Goal: Information Seeking & Learning: Compare options

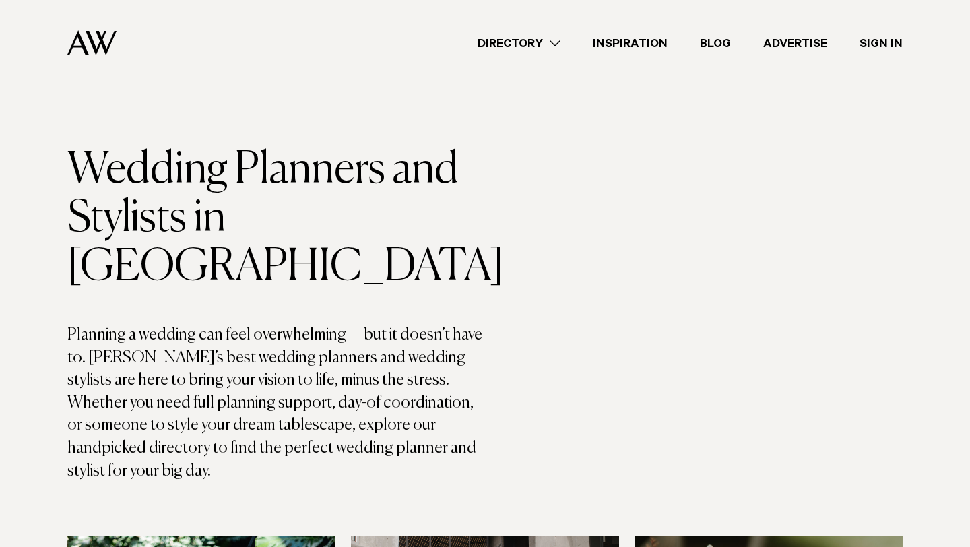
scroll to position [22, 0]
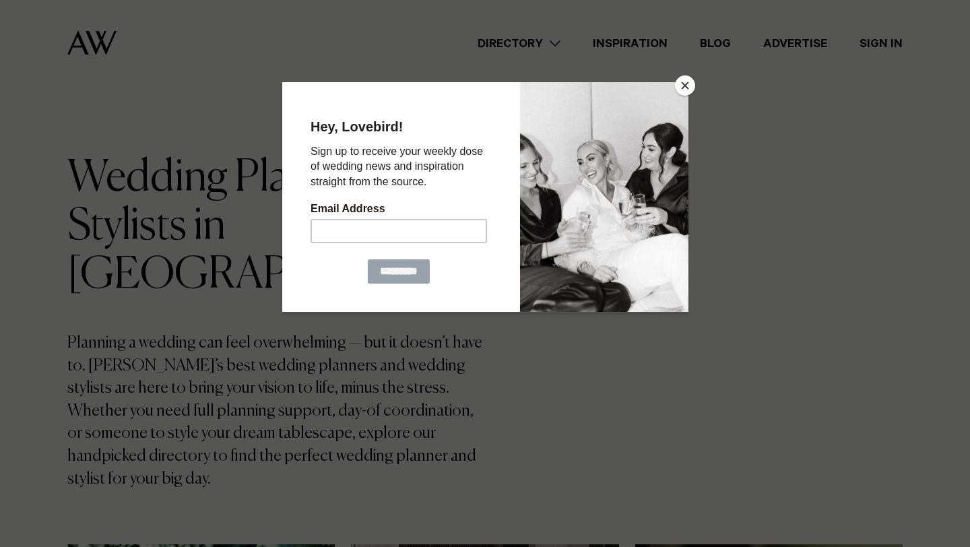
click at [680, 84] on button "Close" at bounding box center [685, 85] width 20 height 20
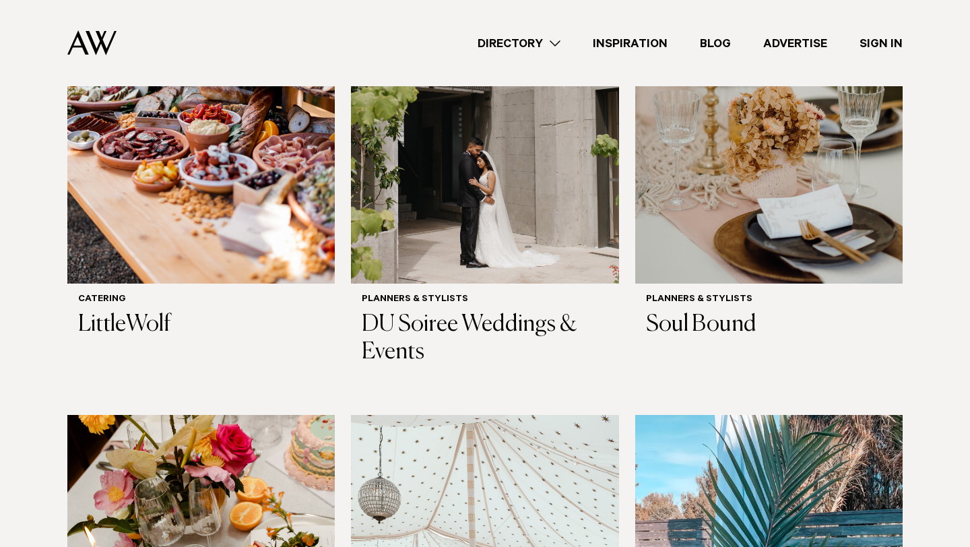
scroll to position [638, 0]
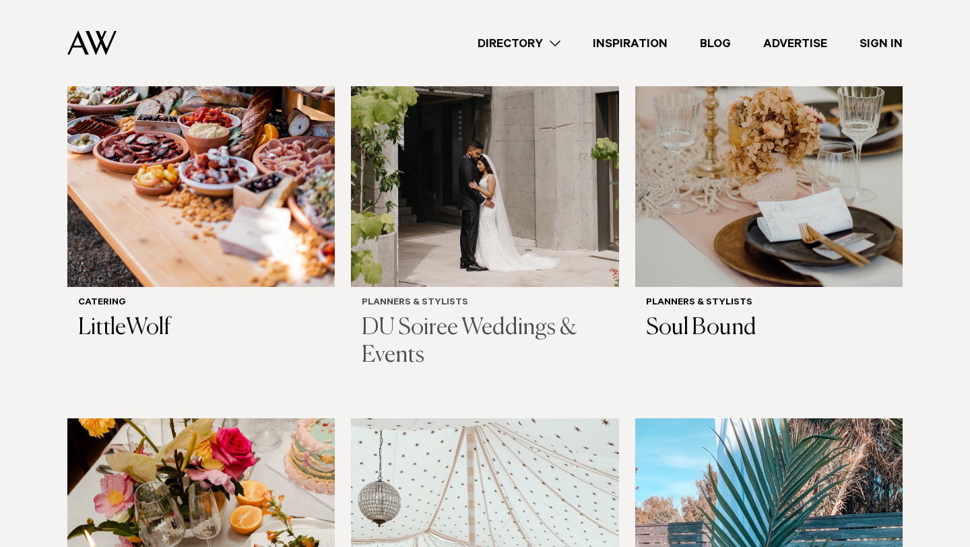
click at [452, 191] on img at bounding box center [484, 107] width 267 height 359
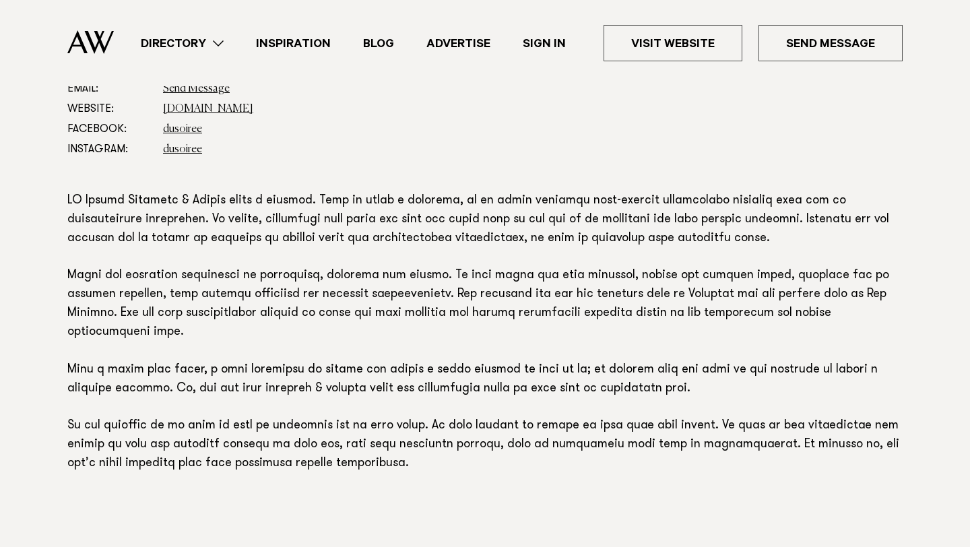
scroll to position [845, 0]
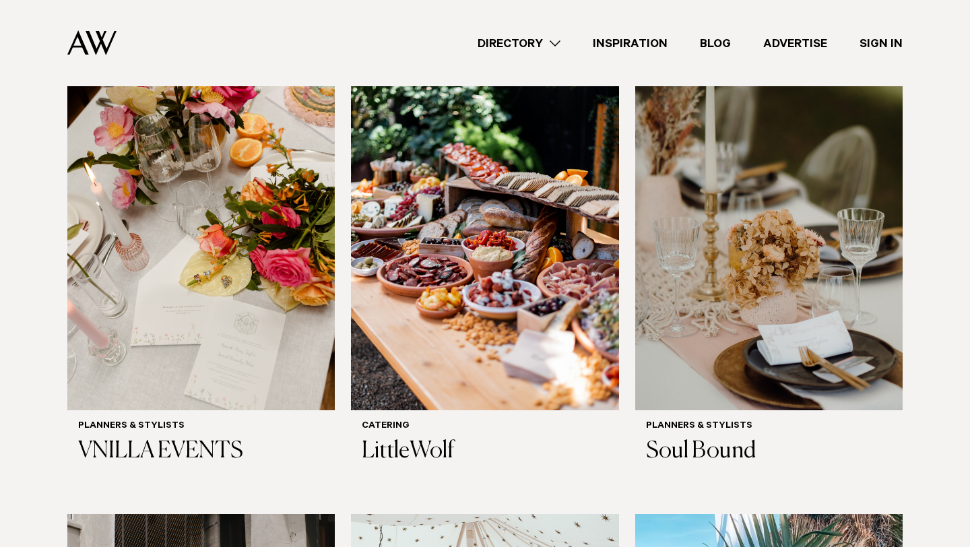
scroll to position [531, 0]
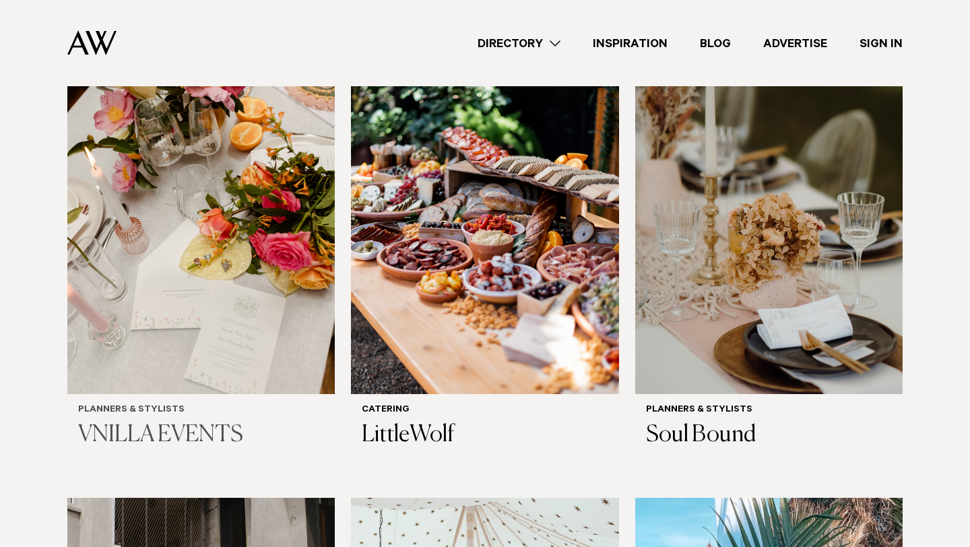
click at [180, 252] on img at bounding box center [200, 214] width 267 height 359
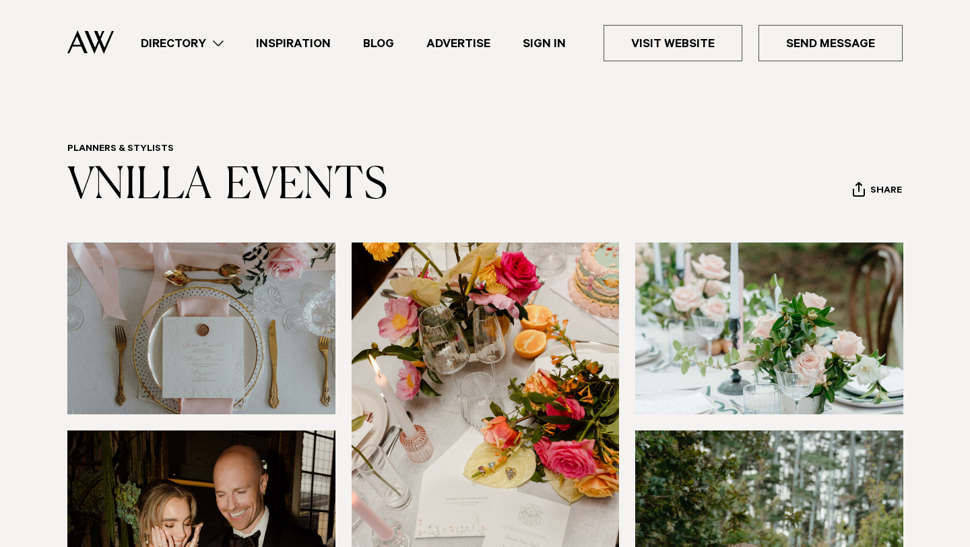
click at [421, 186] on header "Planners & Stylists VNILLA EVENTS Share Copy Link Email twitter facebook" at bounding box center [484, 176] width 835 height 67
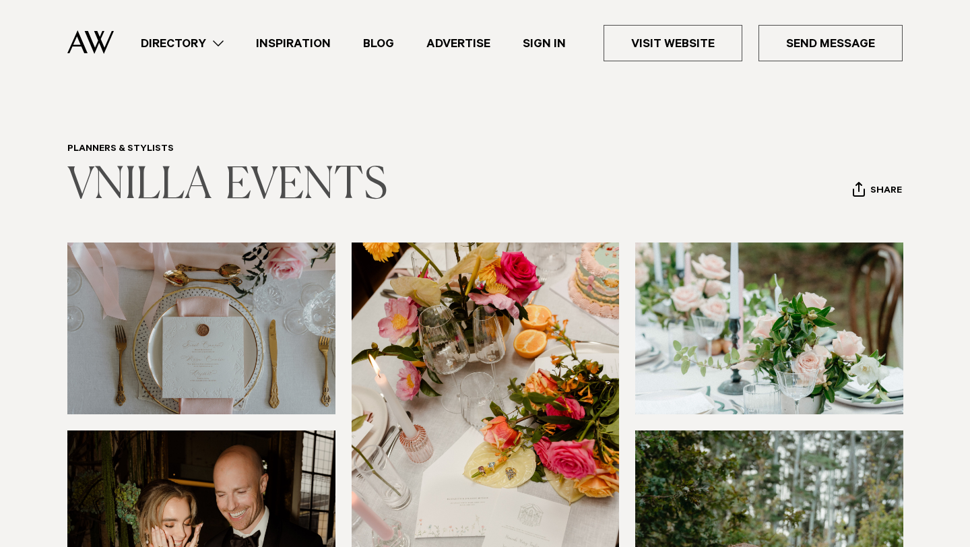
click at [299, 183] on link "VNILLA EVENTS" at bounding box center [227, 185] width 320 height 43
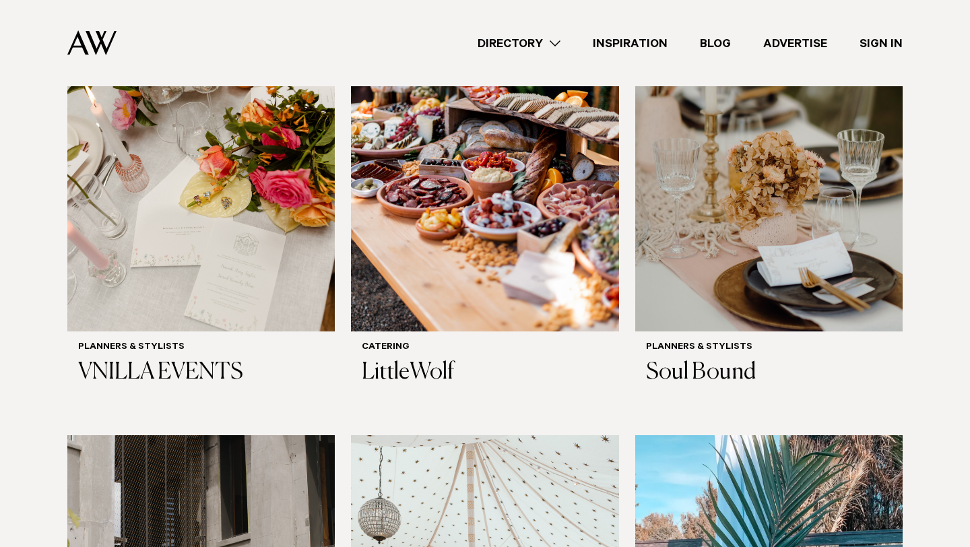
scroll to position [626, 0]
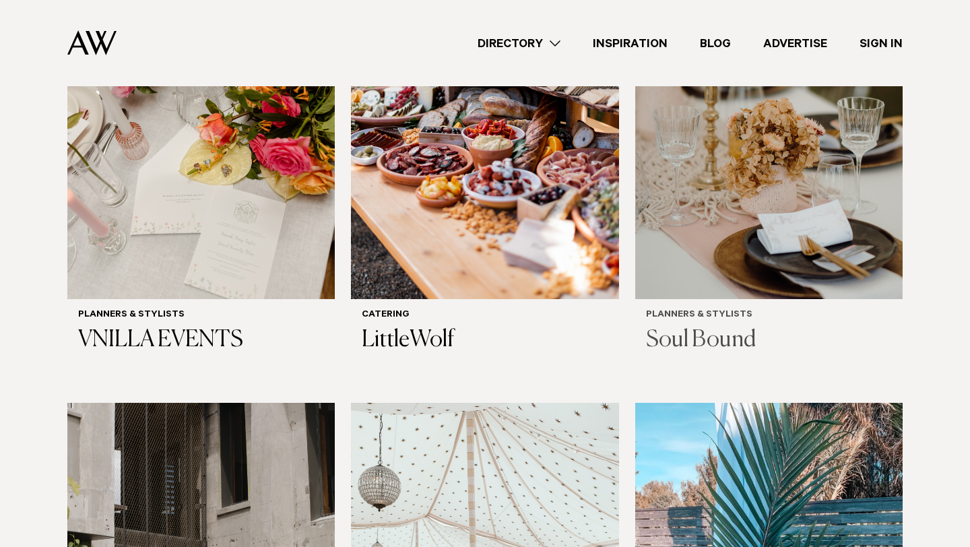
click at [700, 327] on h3 "Soul Bound" at bounding box center [769, 341] width 246 height 28
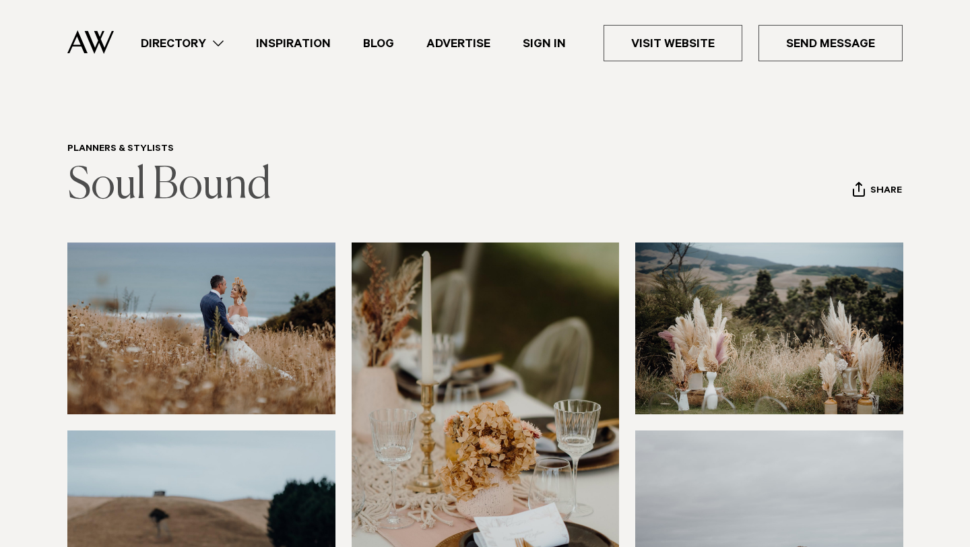
click at [172, 180] on link "Soul Bound" at bounding box center [169, 185] width 204 height 43
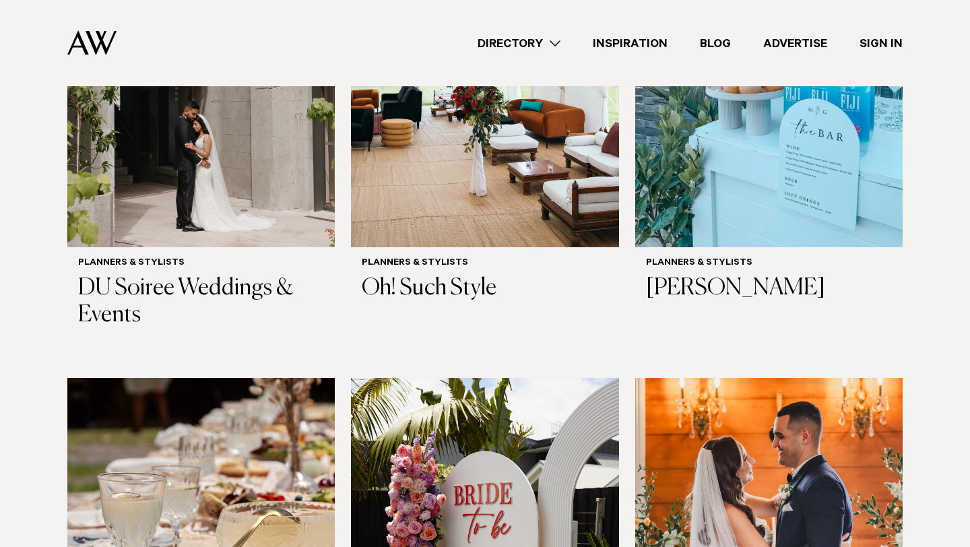
scroll to position [1142, 0]
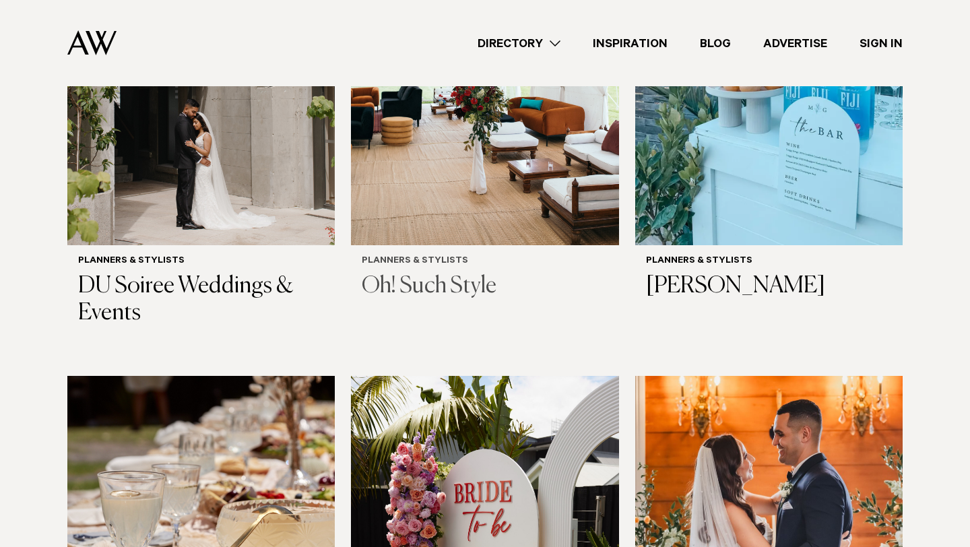
click at [398, 273] on h3 "Oh! Such Style" at bounding box center [485, 287] width 246 height 28
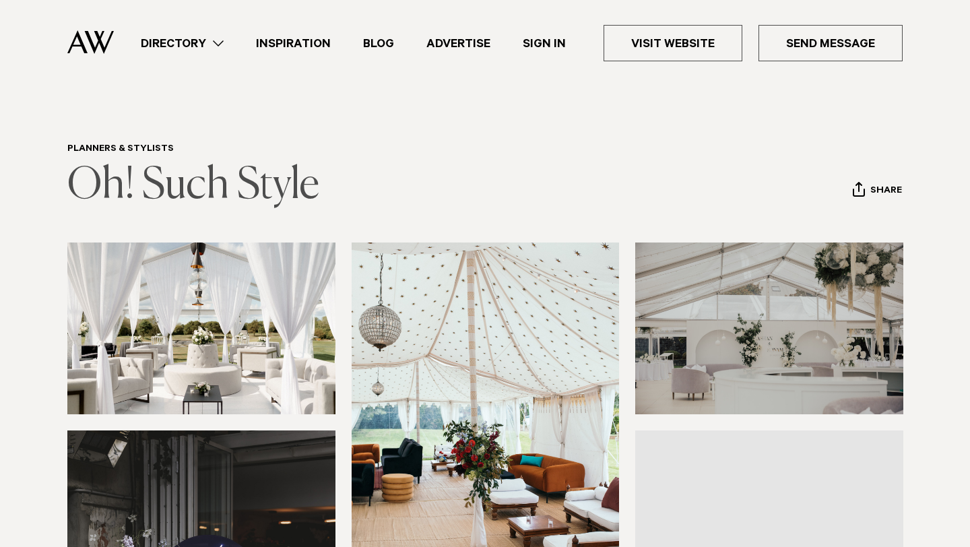
click at [156, 177] on link "Oh! Such Style" at bounding box center [193, 185] width 252 height 43
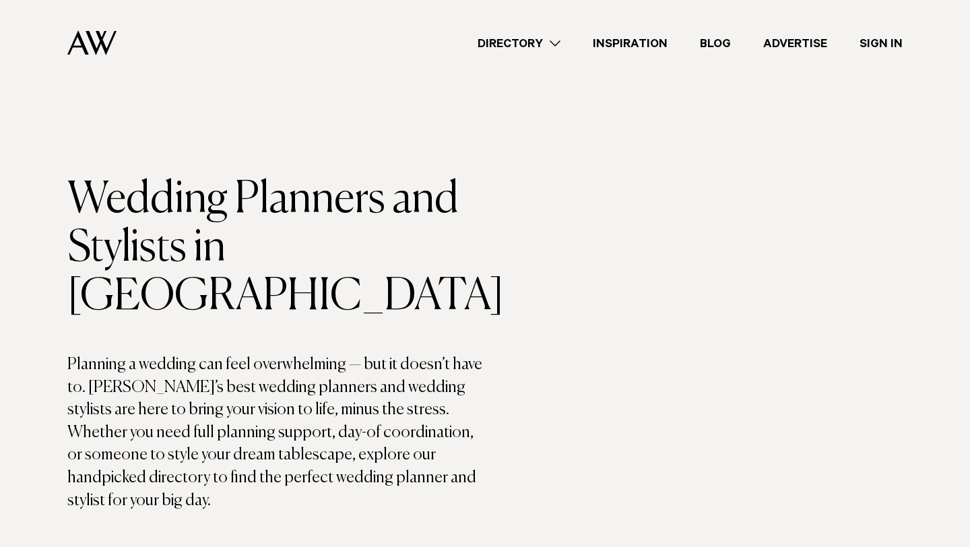
scroll to position [1142, 0]
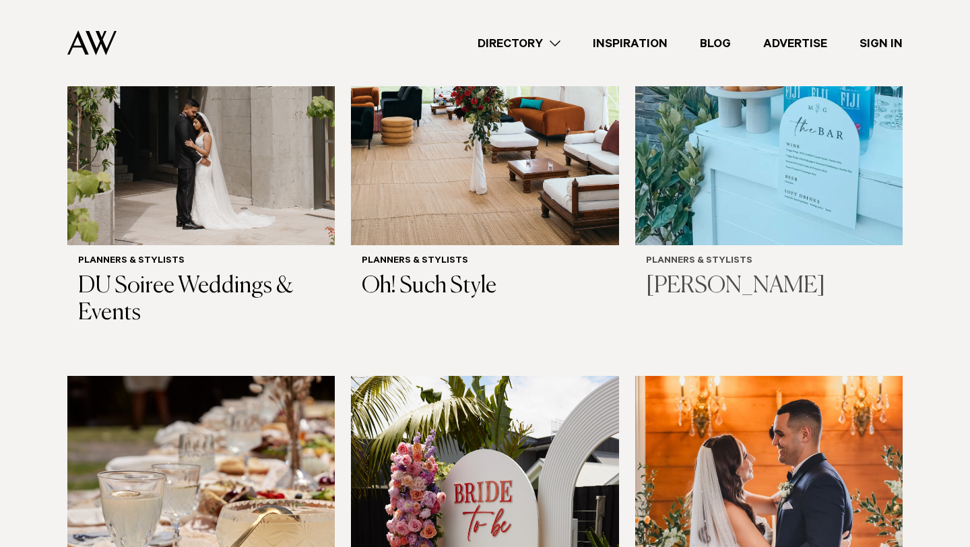
click at [724, 273] on h3 "Indigo Waiheke" at bounding box center [769, 287] width 246 height 28
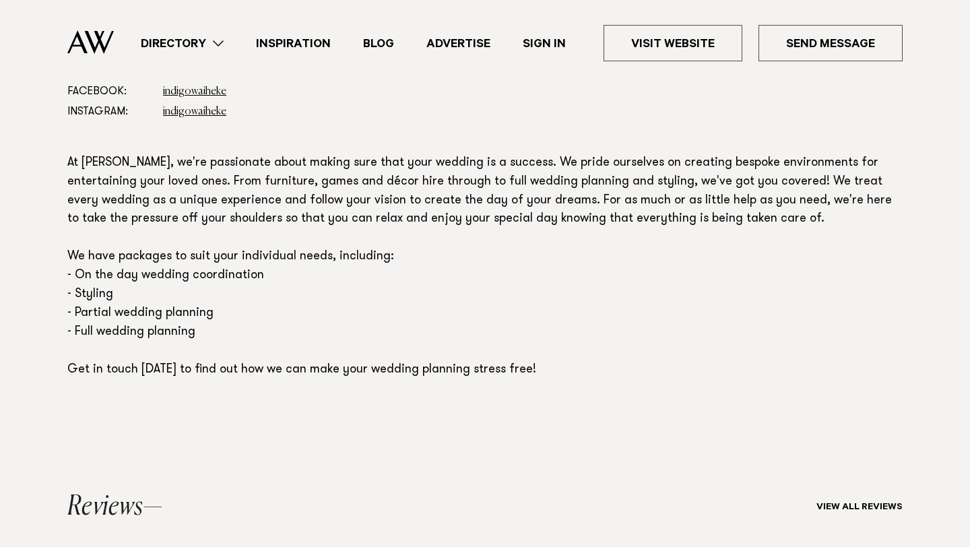
scroll to position [833, 0]
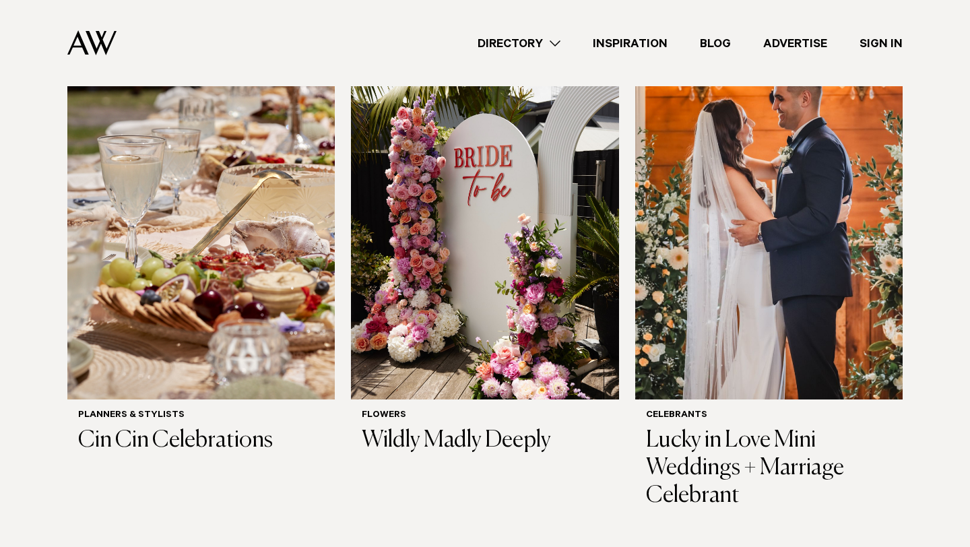
scroll to position [1479, 0]
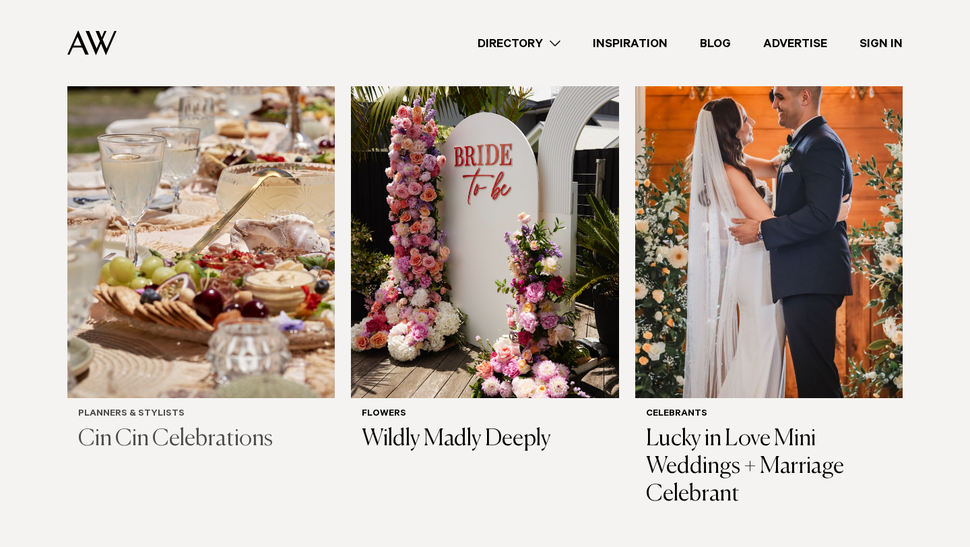
click at [210, 426] on h3 "Cin Cin Celebrations" at bounding box center [201, 440] width 246 height 28
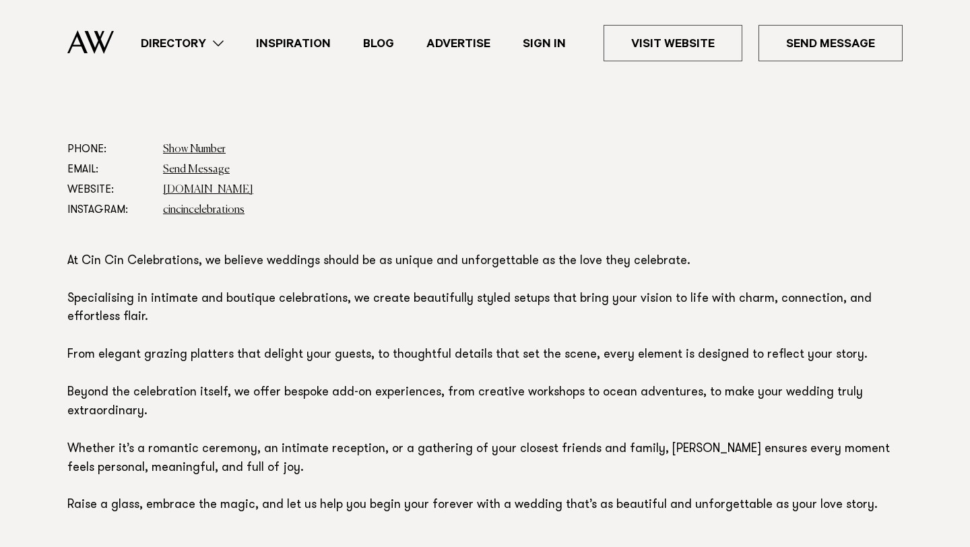
scroll to position [717, 0]
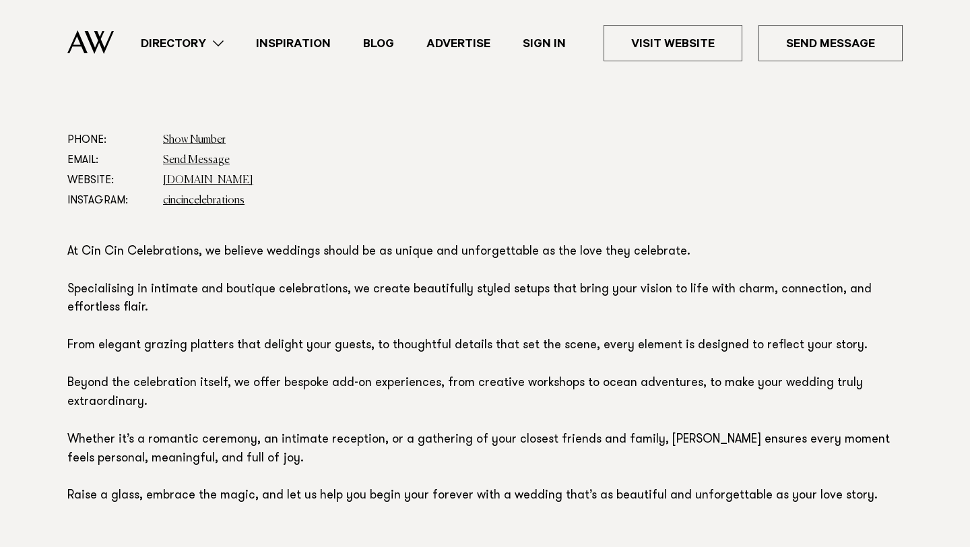
drag, startPoint x: 298, startPoint y: 176, endPoint x: 160, endPoint y: 178, distance: 138.1
click at [160, 178] on dl "Phone: Show Number 0223734708 Email: Send Message Website: [DOMAIN_NAME] Instag…" at bounding box center [484, 170] width 835 height 81
copy link "[DOMAIN_NAME]"
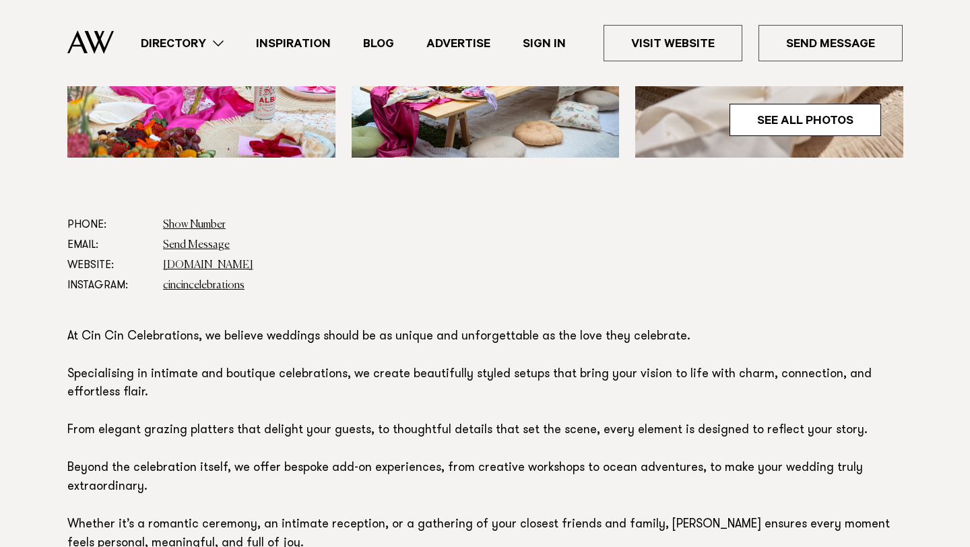
scroll to position [634, 0]
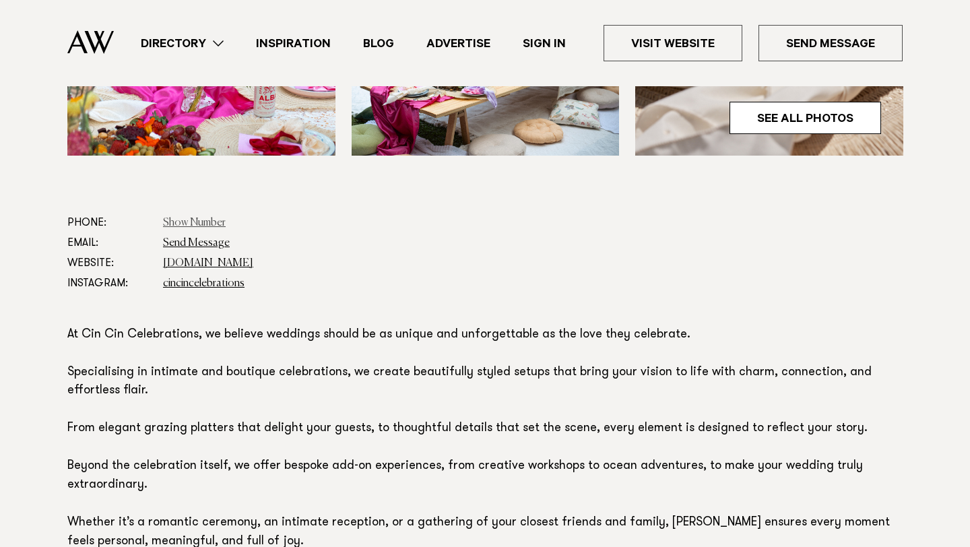
click at [193, 221] on link "Show Number" at bounding box center [194, 223] width 63 height 11
drag, startPoint x: 263, startPoint y: 225, endPoint x: 162, endPoint y: 220, distance: 100.5
click at [162, 220] on dl "Phone: Show Number 0223734708 Email: Send Message Website: [DOMAIN_NAME] Instag…" at bounding box center [484, 253] width 835 height 81
copy link "0223734708"
click at [197, 244] on link "Send Message" at bounding box center [196, 243] width 67 height 11
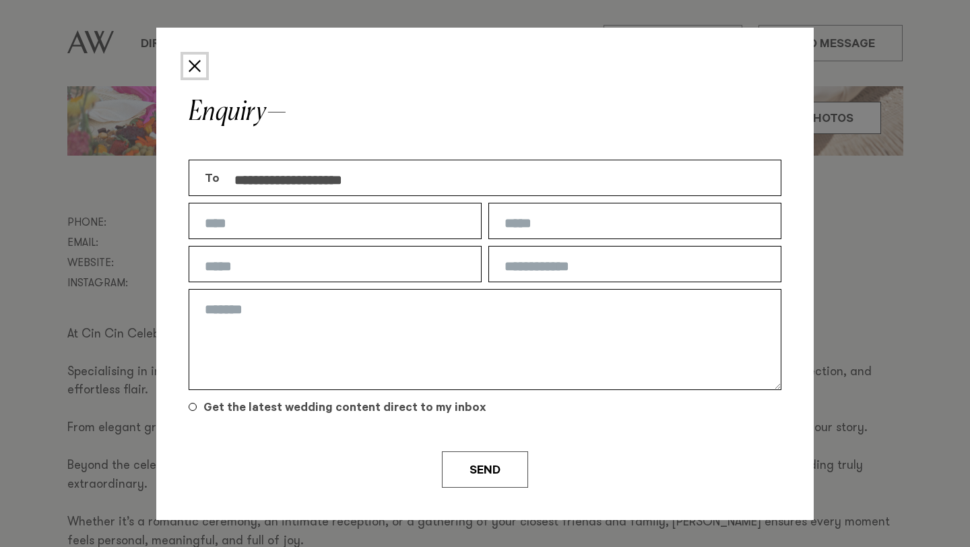
click at [193, 62] on button "Close" at bounding box center [194, 66] width 23 height 23
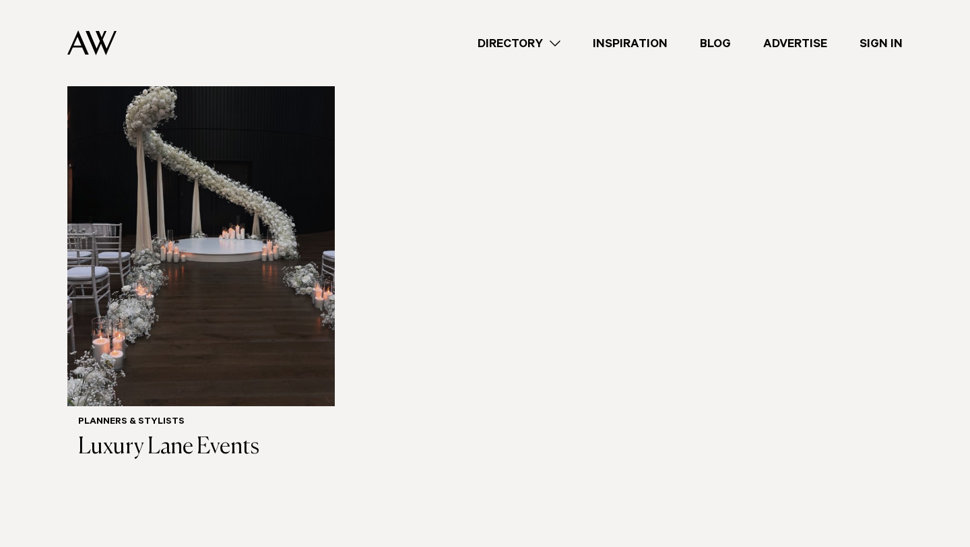
scroll to position [1989, 0]
click at [198, 416] on div "Planners & Stylists Luxury Lane Events" at bounding box center [201, 438] width 246 height 44
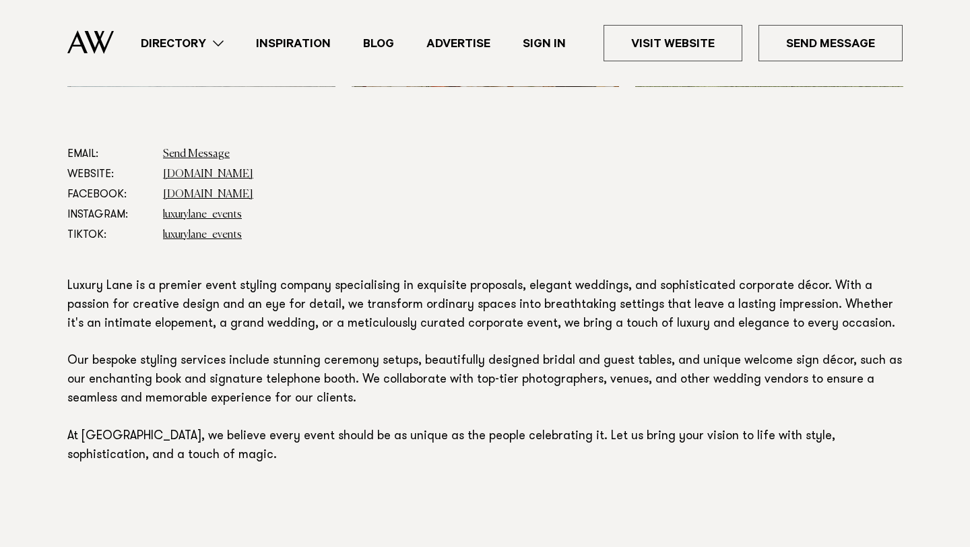
scroll to position [682, 0]
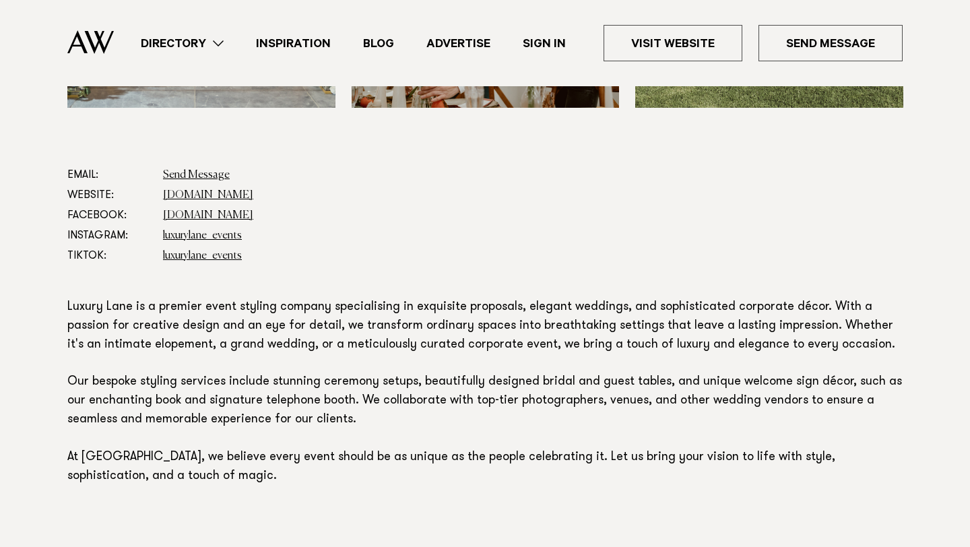
drag, startPoint x: 246, startPoint y: 195, endPoint x: 156, endPoint y: 197, distance: 90.3
click at [156, 197] on dl "Email: Send Message Website: [DOMAIN_NAME] Facebook: [DOMAIN_NAME] Instagram: l…" at bounding box center [484, 215] width 835 height 101
copy dl "[DOMAIN_NAME]"
click at [207, 195] on link "[DOMAIN_NAME]" at bounding box center [208, 195] width 90 height 11
click at [354, 231] on dd "luxurylane_events" at bounding box center [533, 236] width 740 height 20
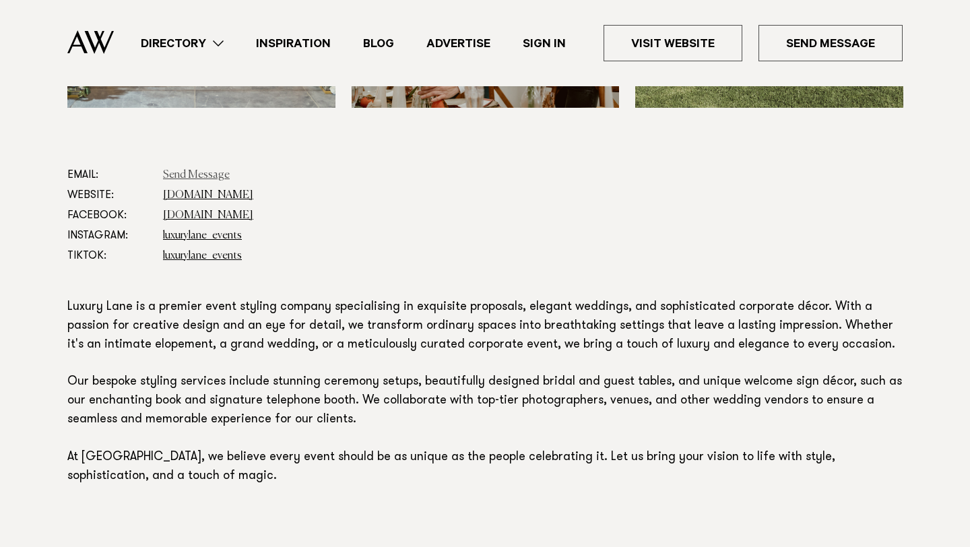
click at [194, 176] on link "Send Message" at bounding box center [196, 175] width 67 height 11
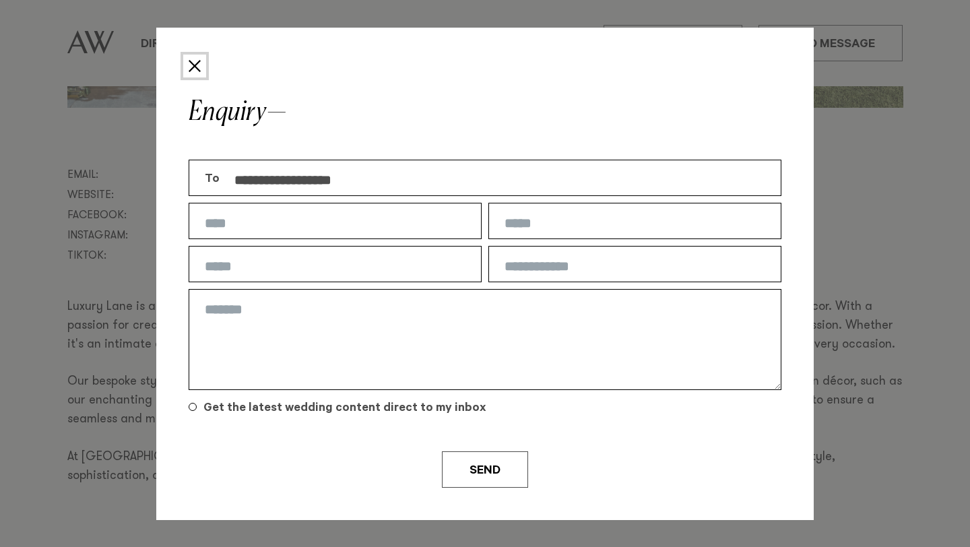
click at [197, 65] on button "Close" at bounding box center [194, 66] width 23 height 23
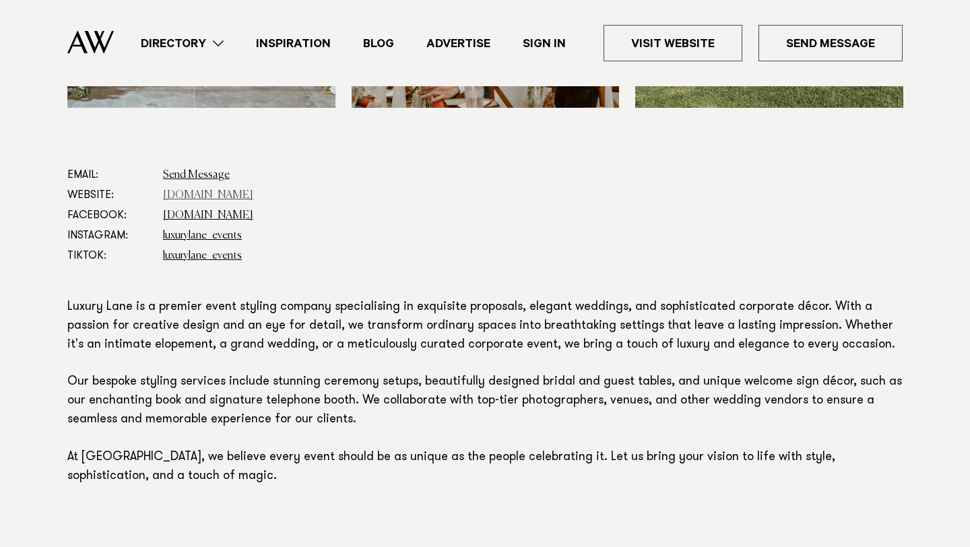
click at [189, 197] on link "luxurylane.co.nz" at bounding box center [208, 195] width 90 height 11
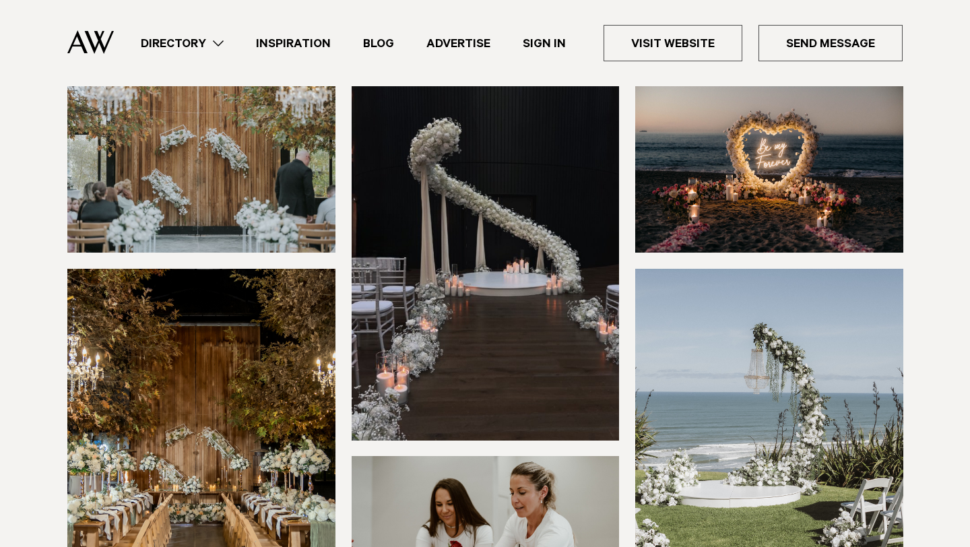
scroll to position [163, 0]
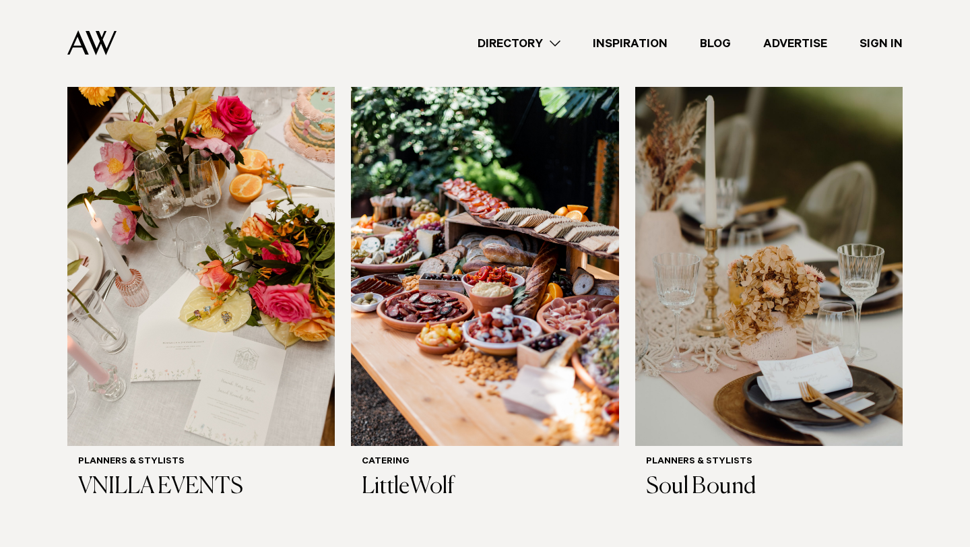
scroll to position [478, 0]
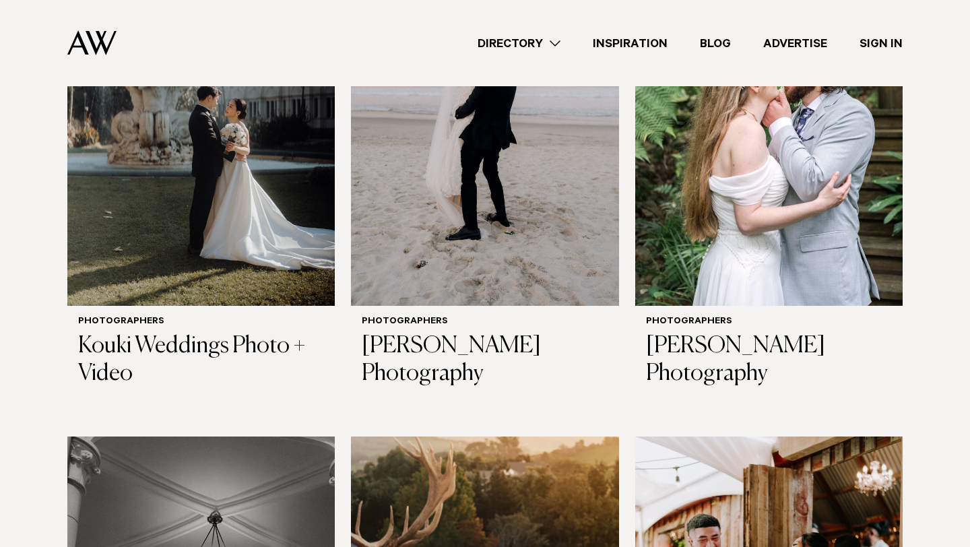
scroll to position [600, 0]
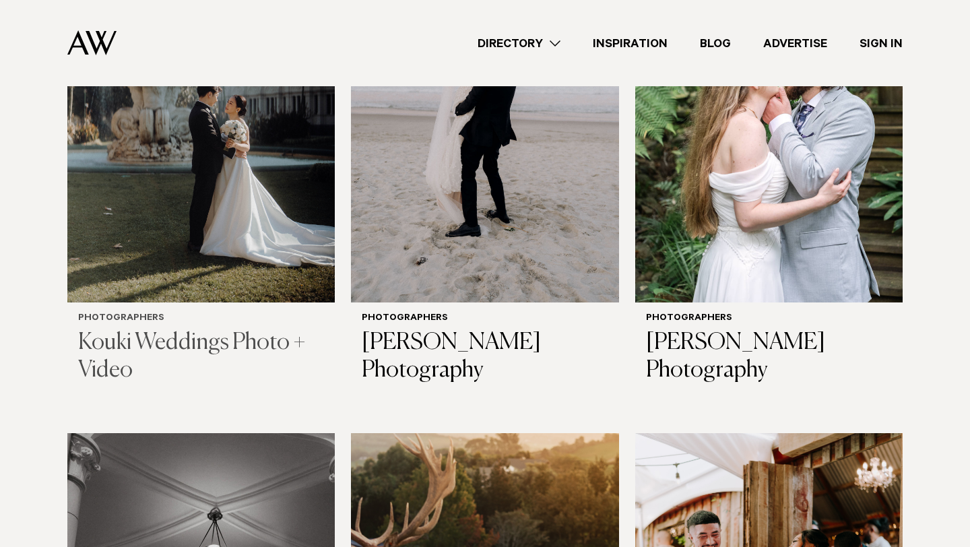
click at [145, 337] on h3 "Kouki Weddings Photo + Video" at bounding box center [201, 356] width 246 height 55
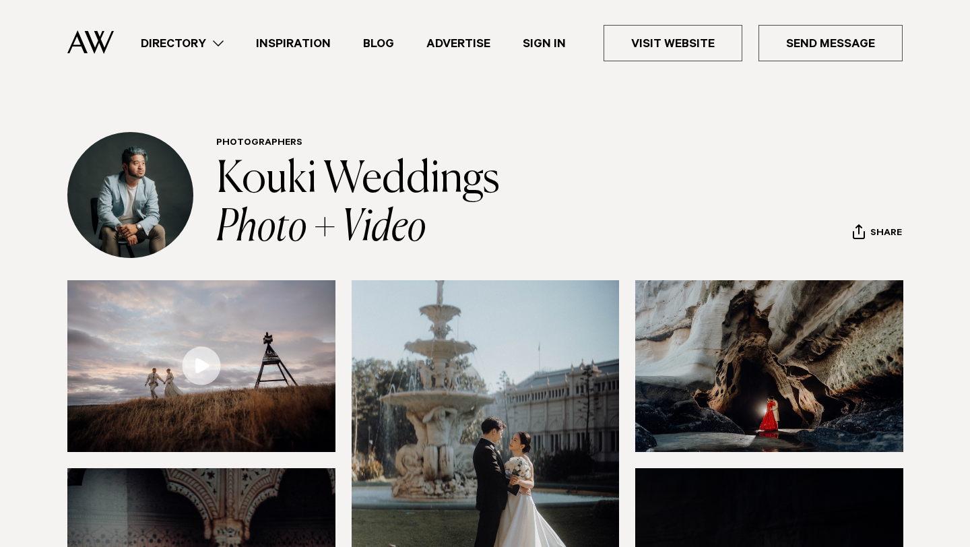
scroll to position [42, 0]
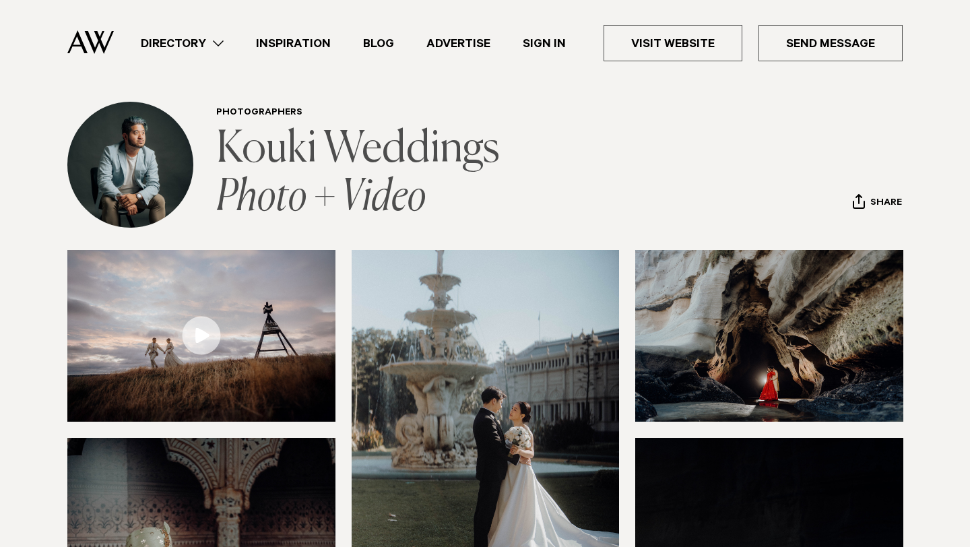
click at [325, 147] on link "Kouki Weddings Photo + Video" at bounding box center [358, 174] width 284 height 92
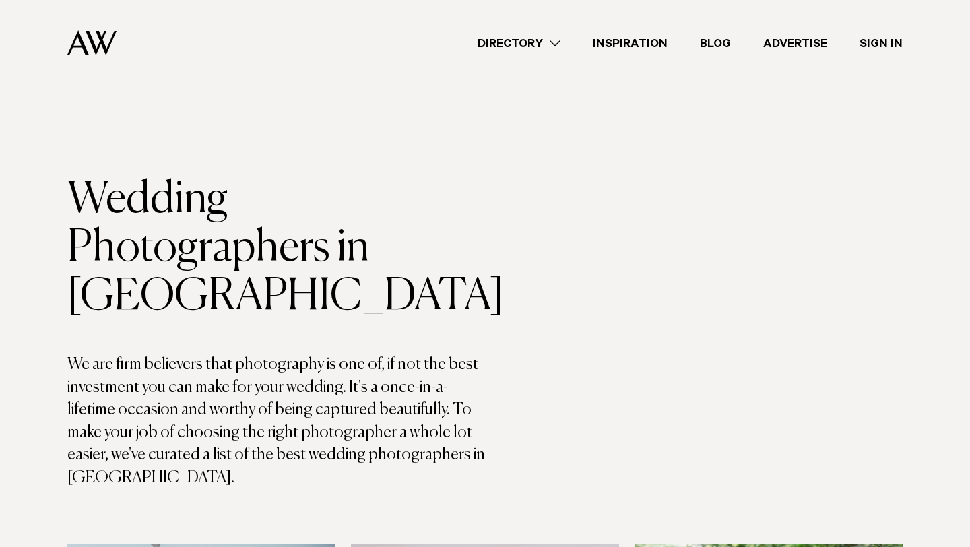
scroll to position [600, 0]
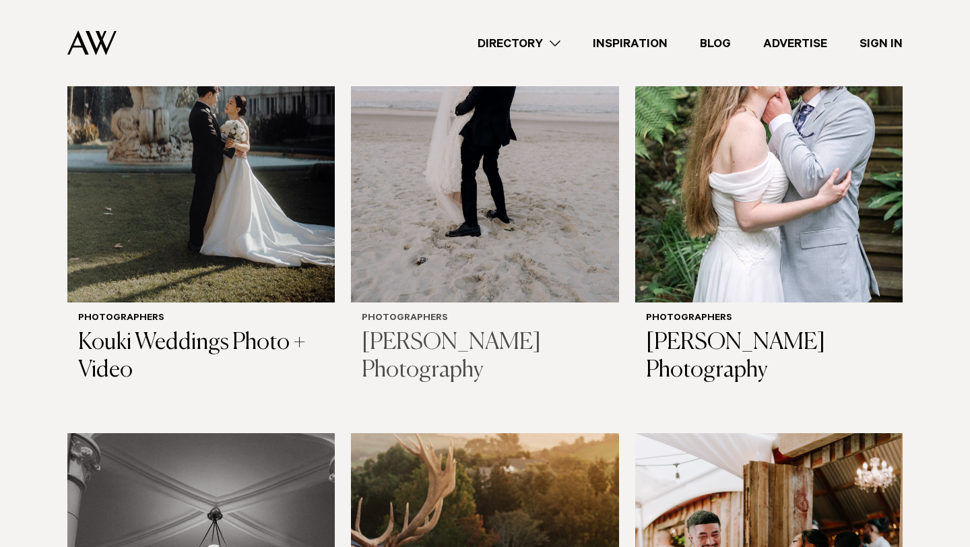
click at [459, 347] on h3 "[PERSON_NAME] Photography" at bounding box center [485, 356] width 246 height 55
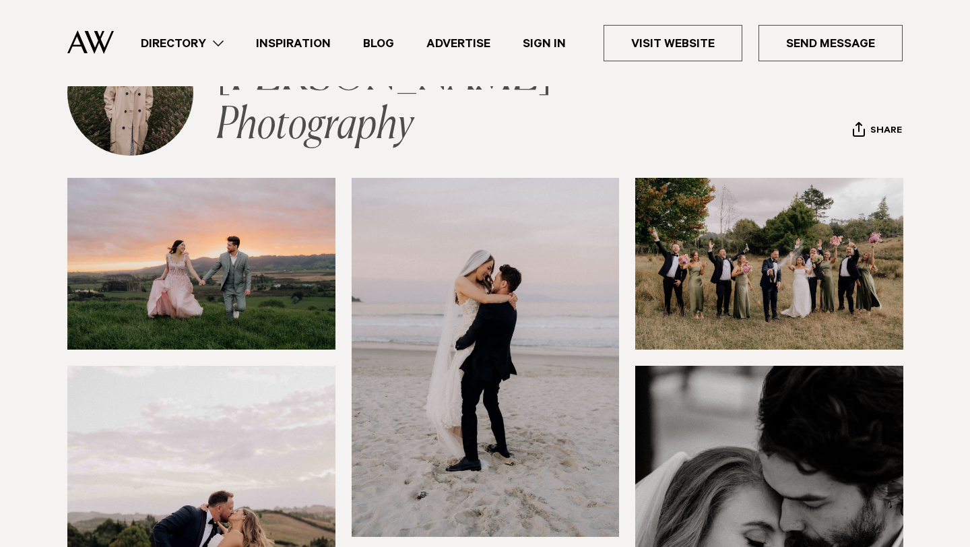
scroll to position [116, 0]
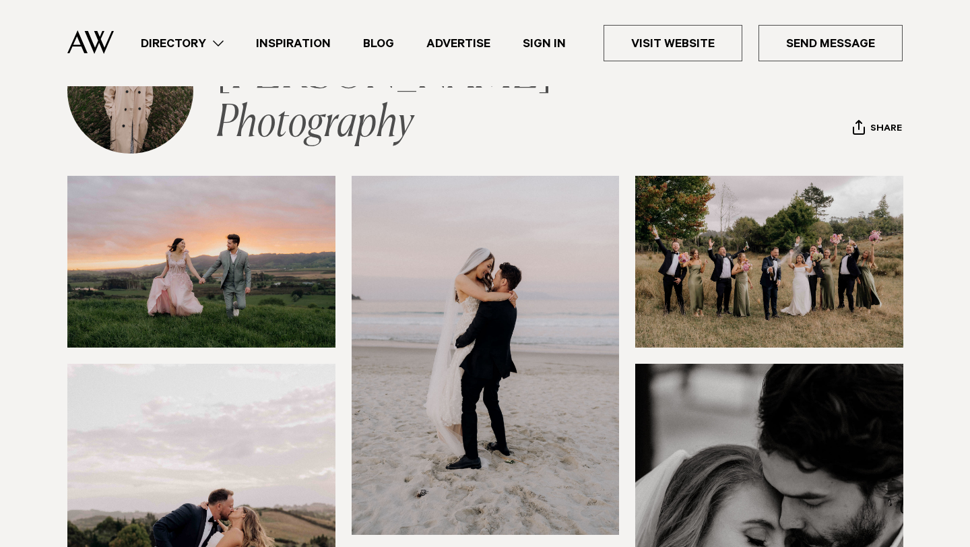
click at [300, 129] on link "[PERSON_NAME] Photography" at bounding box center [387, 100] width 343 height 92
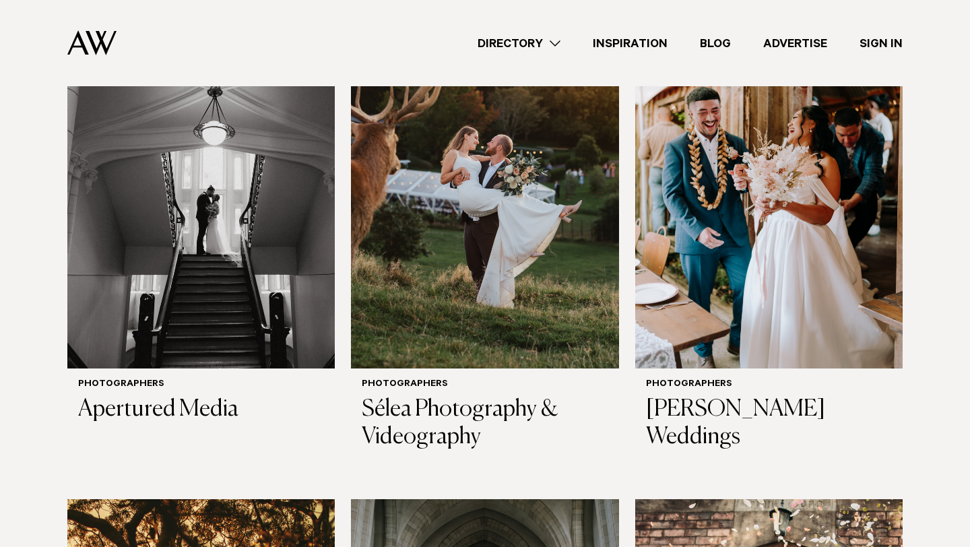
scroll to position [1023, 0]
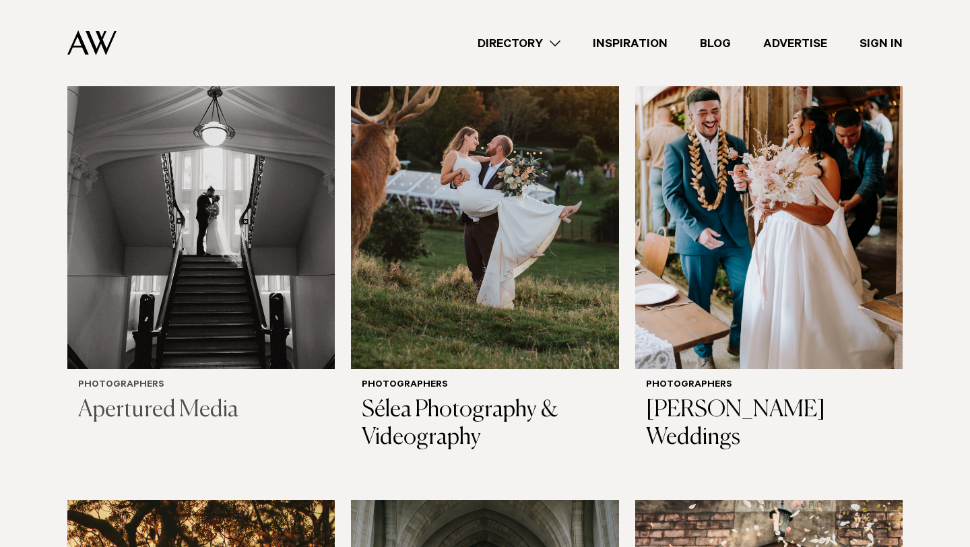
click at [150, 414] on h3 "Apertured Media" at bounding box center [201, 411] width 246 height 28
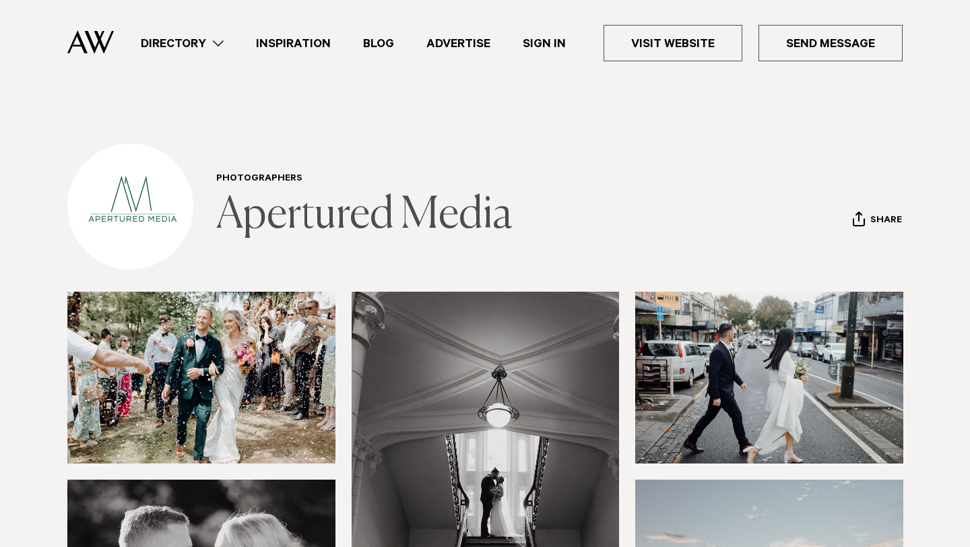
click at [288, 232] on link "Apertured Media" at bounding box center [364, 215] width 296 height 43
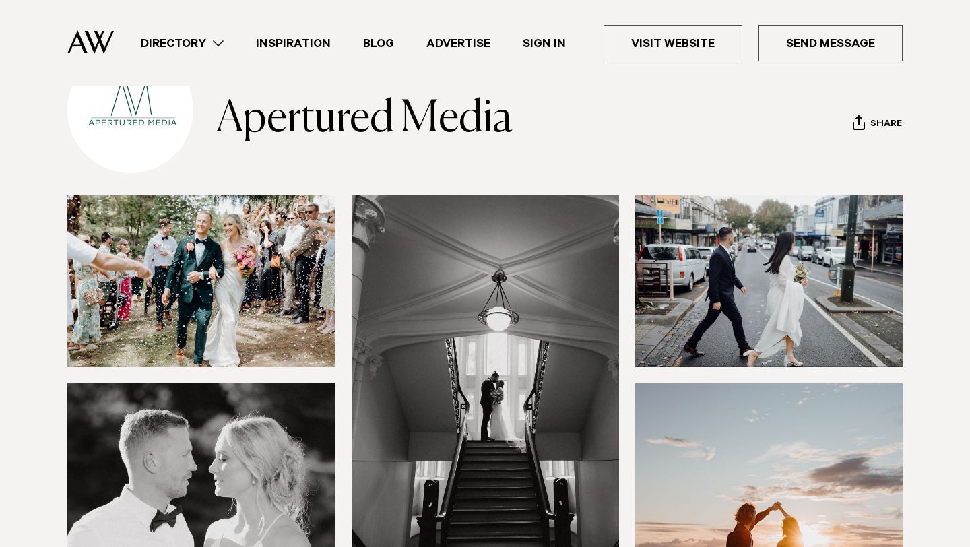
scroll to position [115, 0]
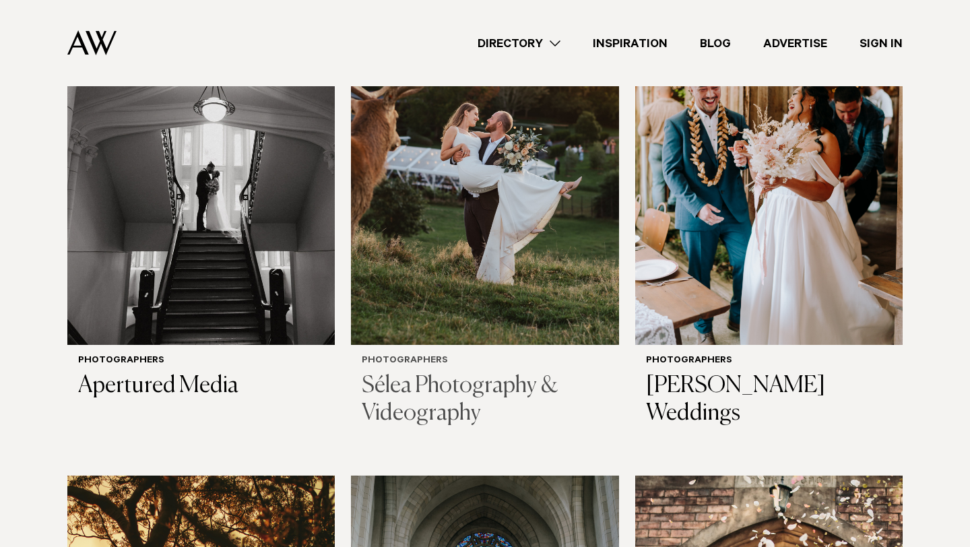
scroll to position [1048, 0]
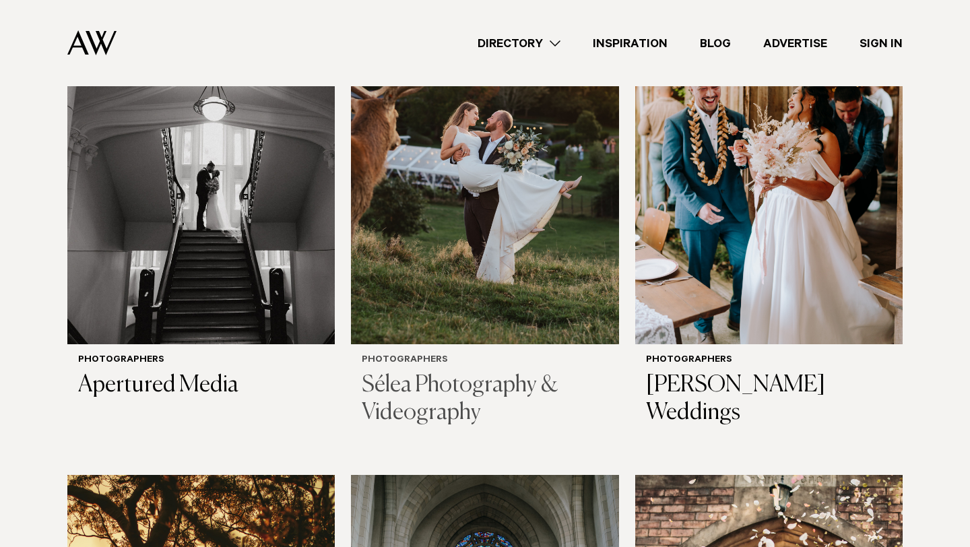
click at [461, 401] on h3 "Sélea Photography & Videography" at bounding box center [485, 399] width 246 height 55
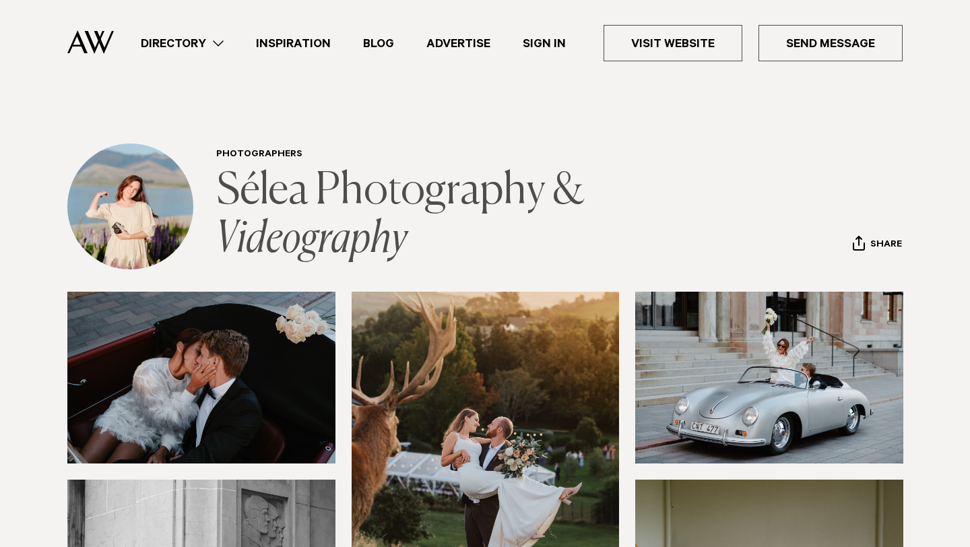
click at [411, 190] on link "Sélea Photography & Videography" at bounding box center [403, 216] width 375 height 92
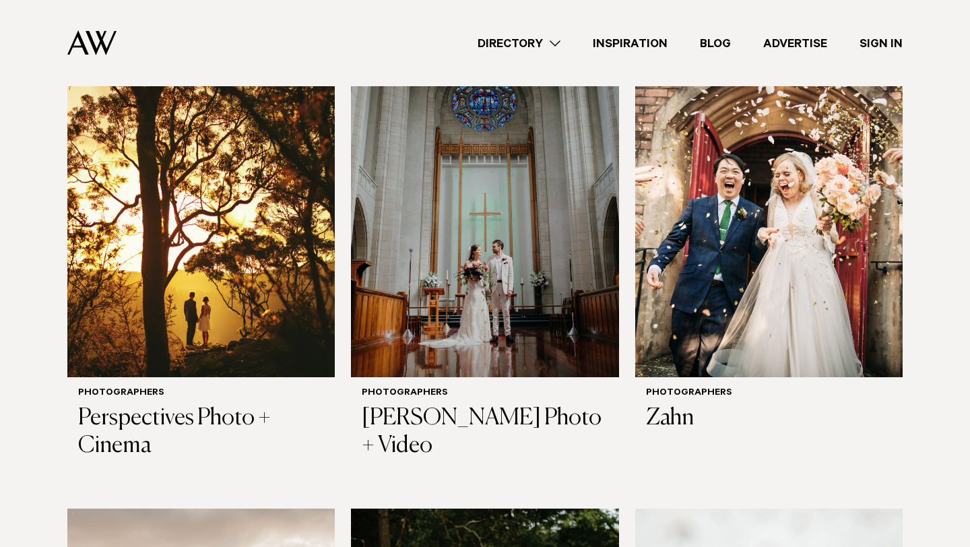
scroll to position [1511, 0]
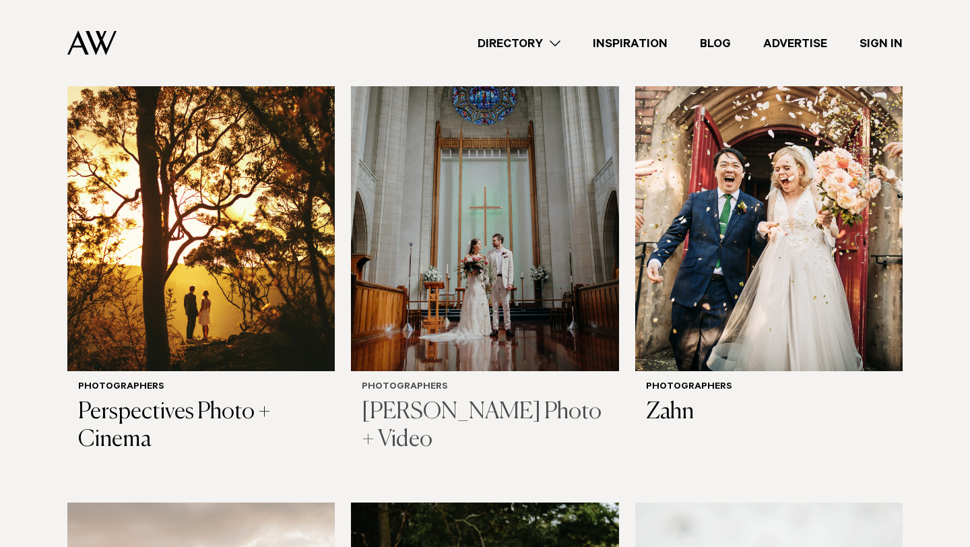
click at [410, 414] on h3 "[PERSON_NAME] Photo + Video" at bounding box center [485, 426] width 246 height 55
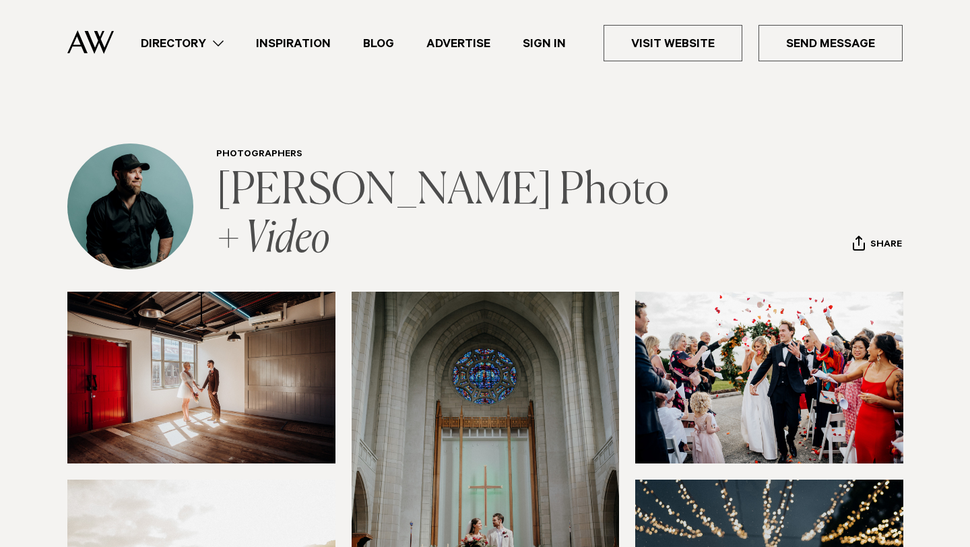
click at [319, 196] on link "[PERSON_NAME] Photo + Video" at bounding box center [445, 216] width 459 height 92
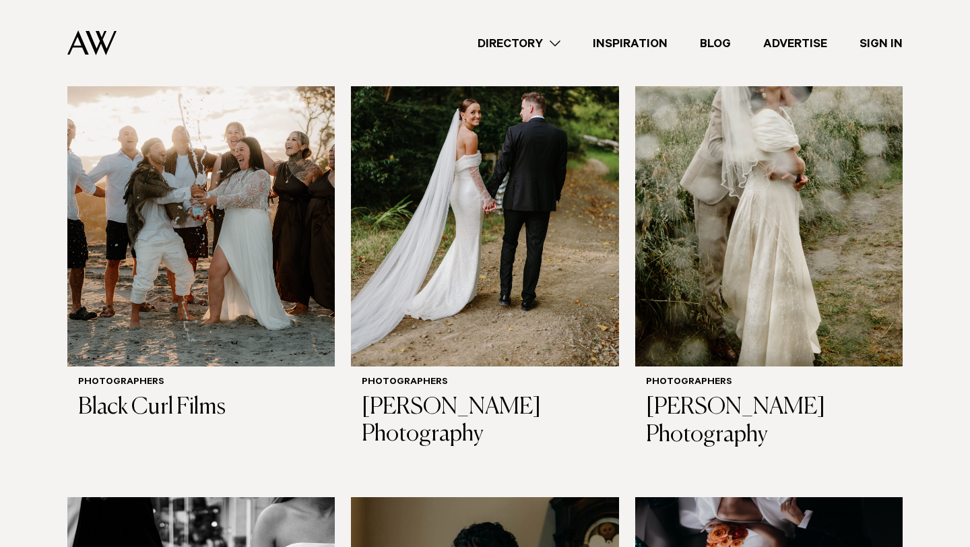
scroll to position [2006, 0]
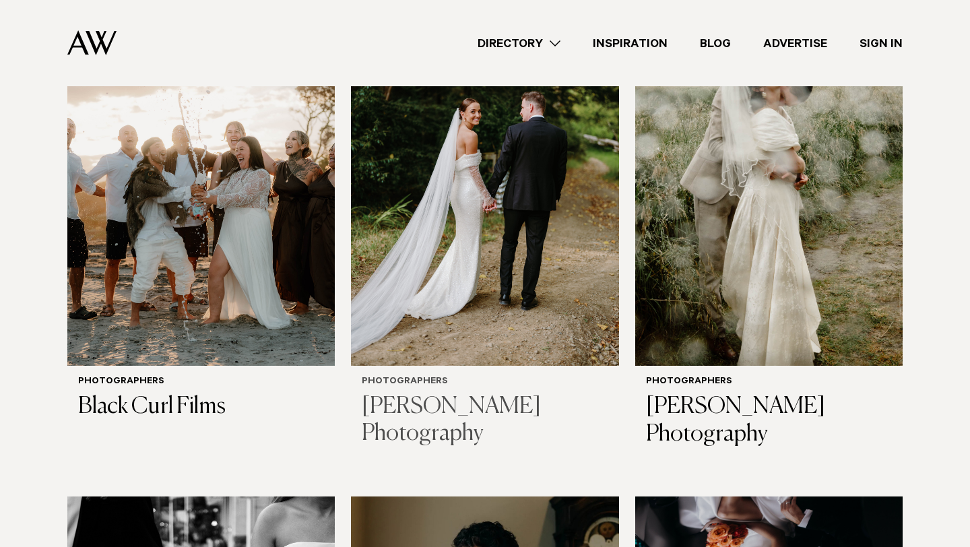
click at [494, 409] on h3 "[PERSON_NAME] Photography" at bounding box center [485, 420] width 246 height 55
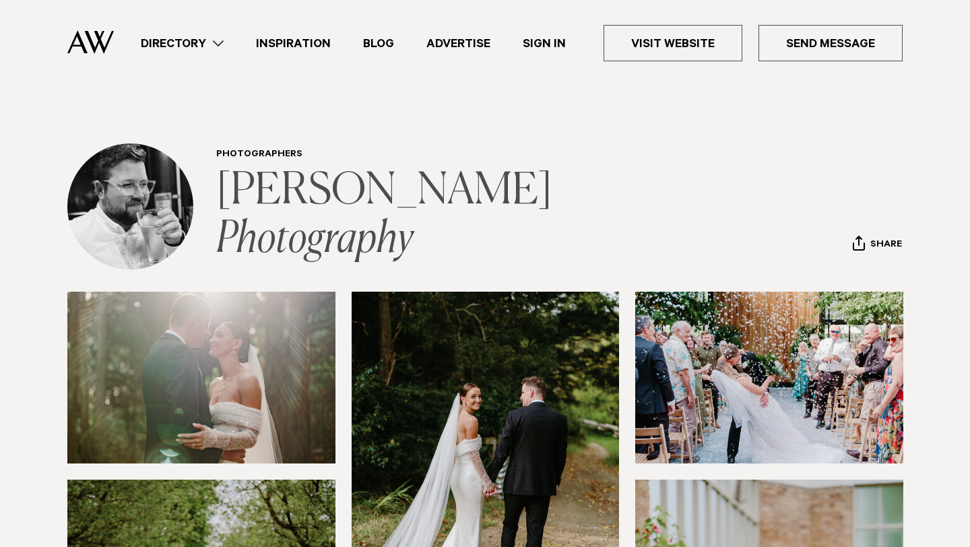
click at [297, 233] on link "[PERSON_NAME] Photography" at bounding box center [387, 216] width 343 height 92
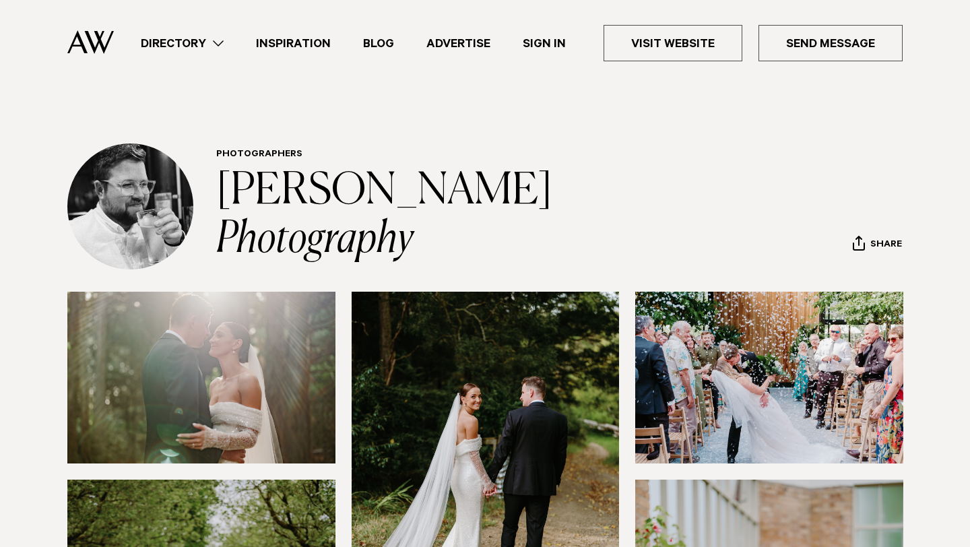
click at [91, 42] on img at bounding box center [90, 42] width 46 height 24
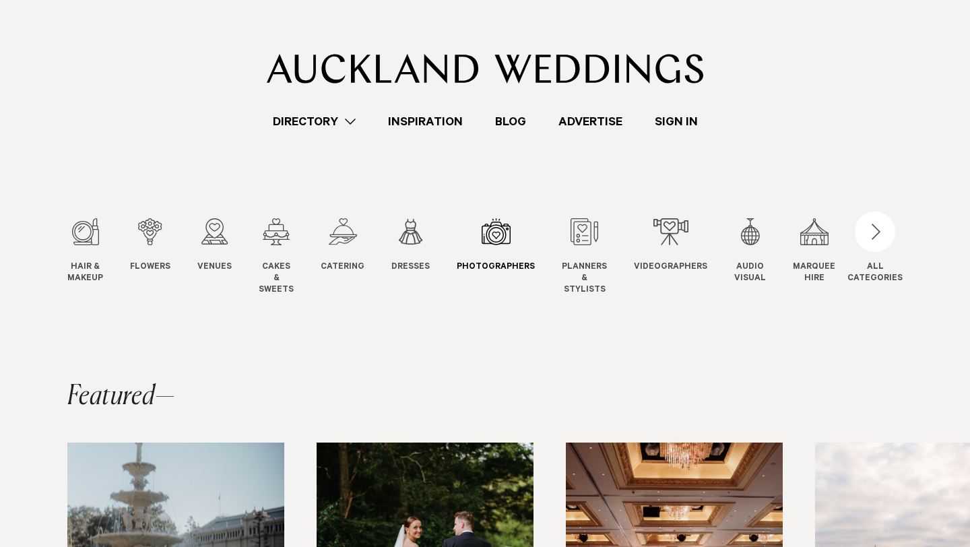
click at [501, 230] on div "7 / 12" at bounding box center [496, 231] width 78 height 27
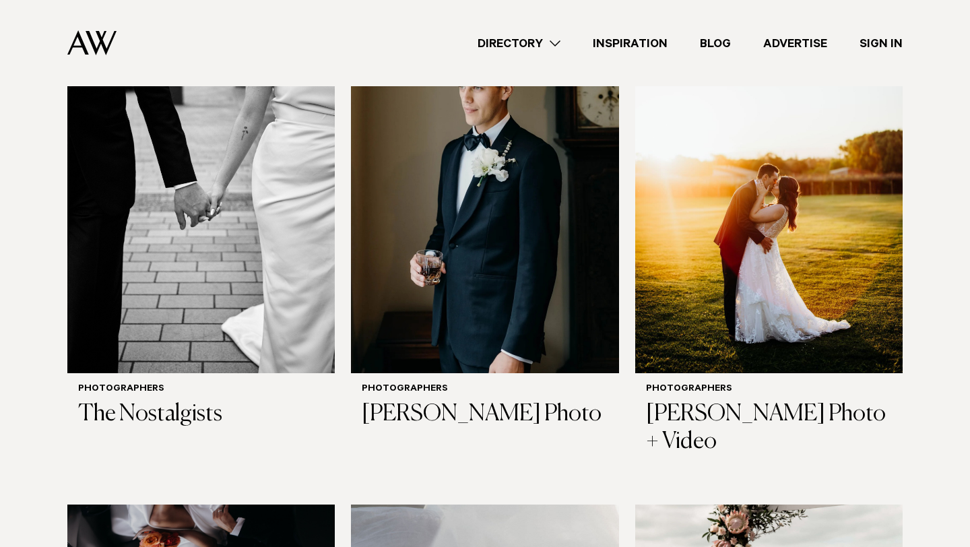
scroll to position [2524, 0]
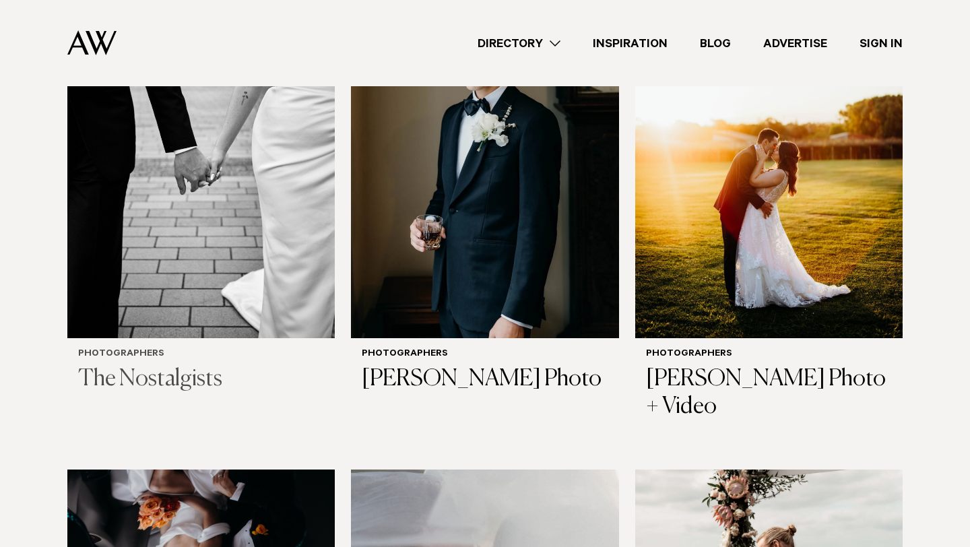
click at [119, 385] on h3 "The Nostalgists" at bounding box center [201, 380] width 246 height 28
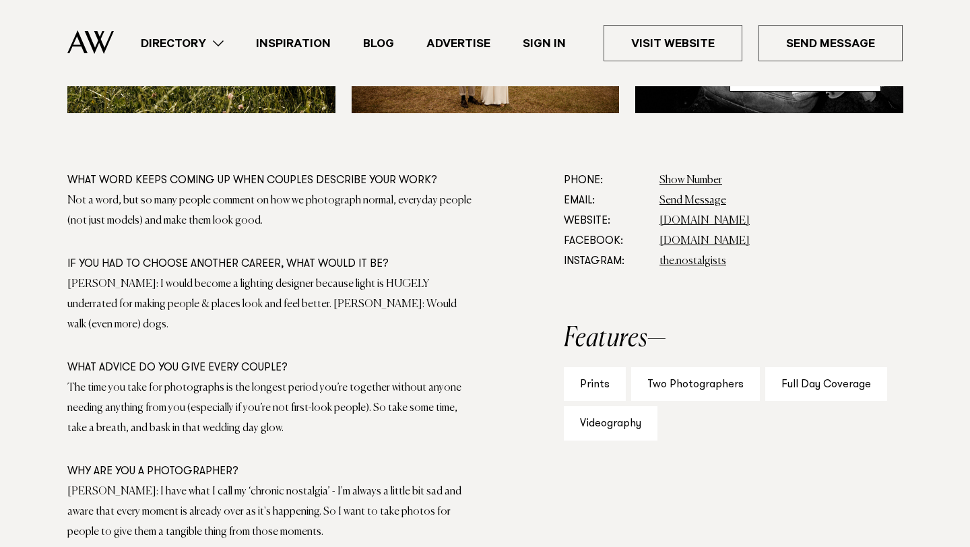
scroll to position [736, 0]
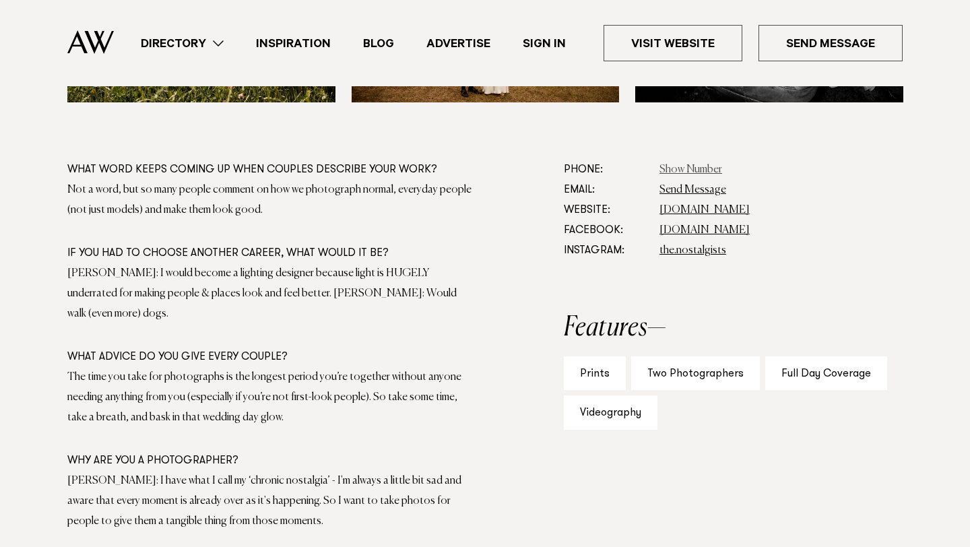
click at [680, 167] on link "Show Number" at bounding box center [690, 169] width 63 height 11
drag, startPoint x: 734, startPoint y: 166, endPoint x: 658, endPoint y: 164, distance: 76.1
click at [658, 164] on dl "Phone: Show Number 02102394008 Email: Send Message Website: [DOMAIN_NAME] Faceb…" at bounding box center [733, 210] width 339 height 101
copy link "02102394008"
click at [680, 187] on link "Send Message" at bounding box center [692, 190] width 67 height 11
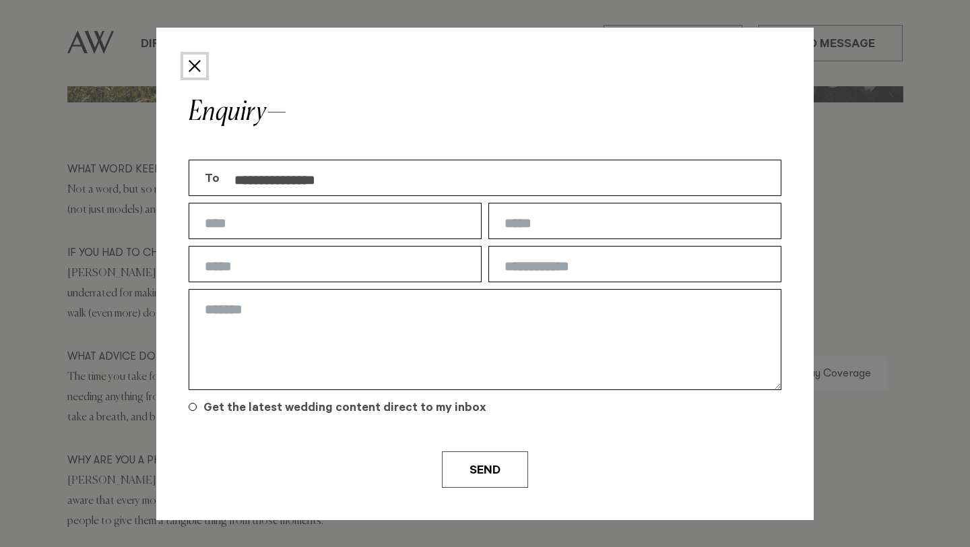
click at [192, 61] on button "Close" at bounding box center [194, 66] width 23 height 23
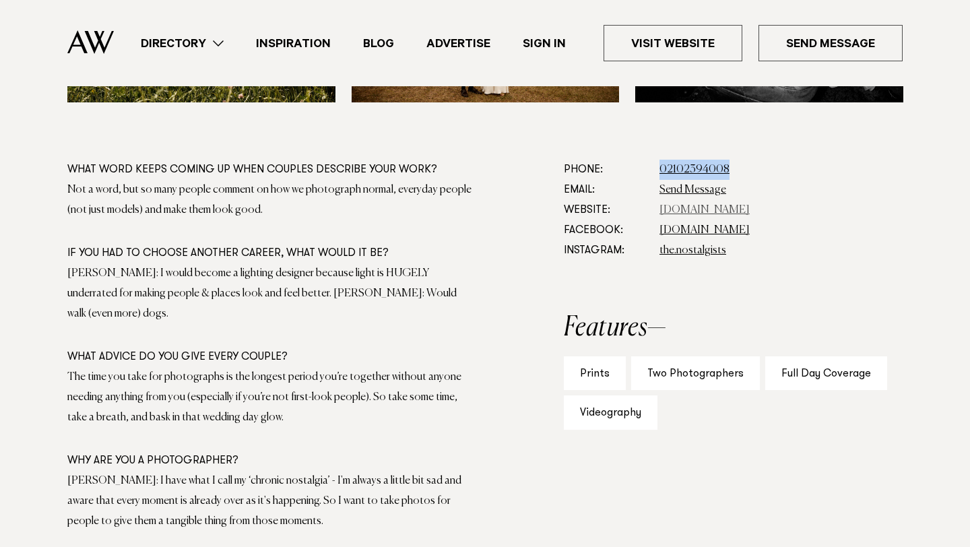
click at [729, 208] on link "thenostalgists.co.nz" at bounding box center [704, 210] width 90 height 11
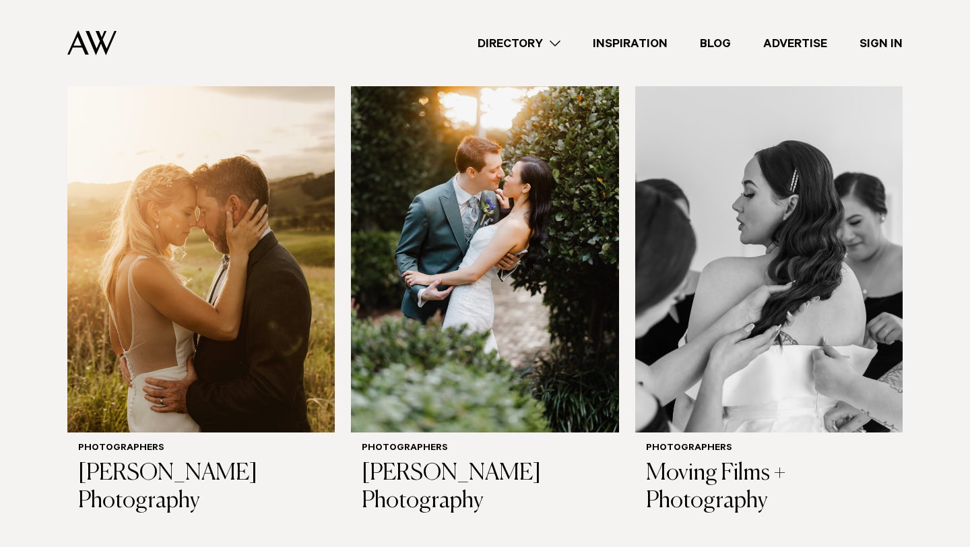
scroll to position [4388, 0]
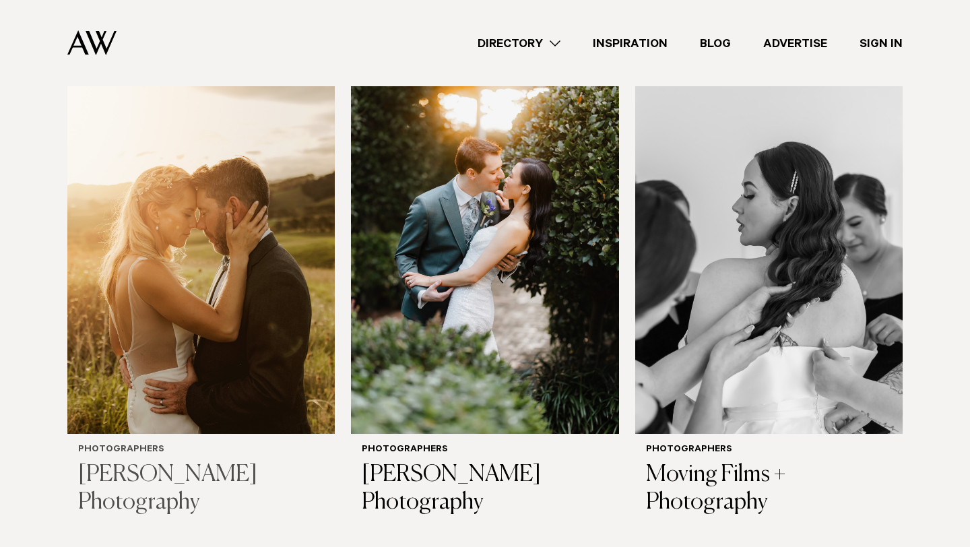
click at [247, 461] on h3 "[PERSON_NAME] Photography" at bounding box center [201, 488] width 246 height 55
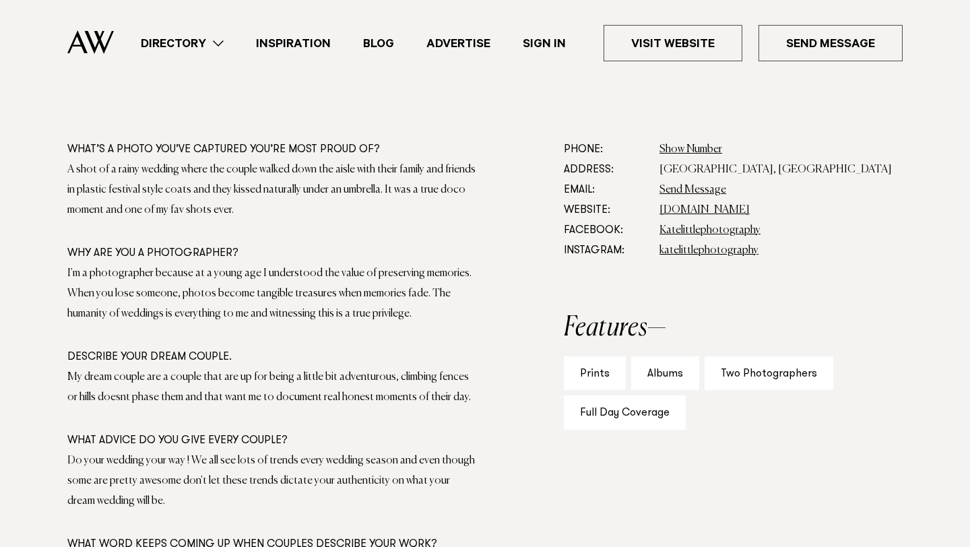
scroll to position [750, 0]
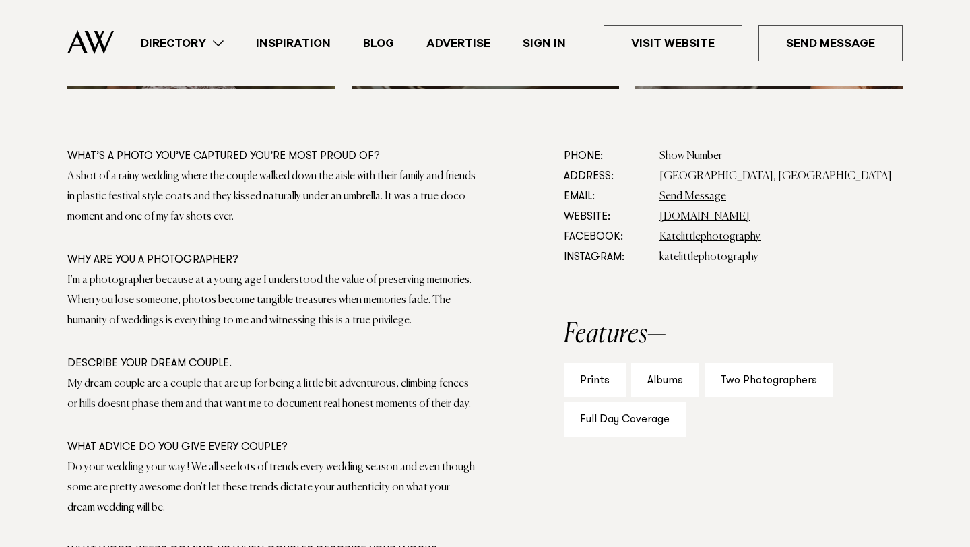
drag, startPoint x: 836, startPoint y: 221, endPoint x: 639, endPoint y: 222, distance: 196.7
click at [639, 222] on dl "Phone: Show Number 021 269 8477 Address: [GEOGRAPHIC_DATA], [GEOGRAPHIC_DATA] E…" at bounding box center [733, 206] width 339 height 121
copy dl "[DOMAIN_NAME]"
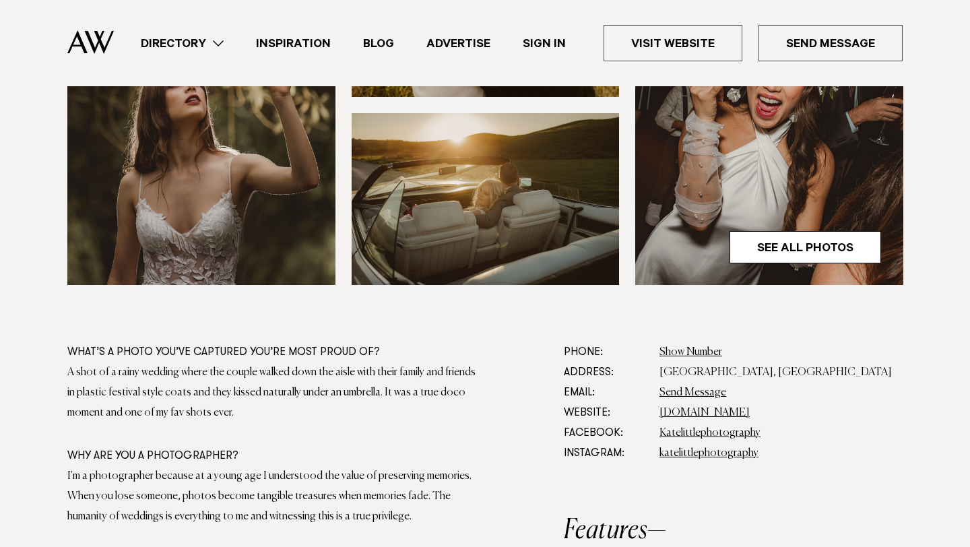
scroll to position [562, 0]
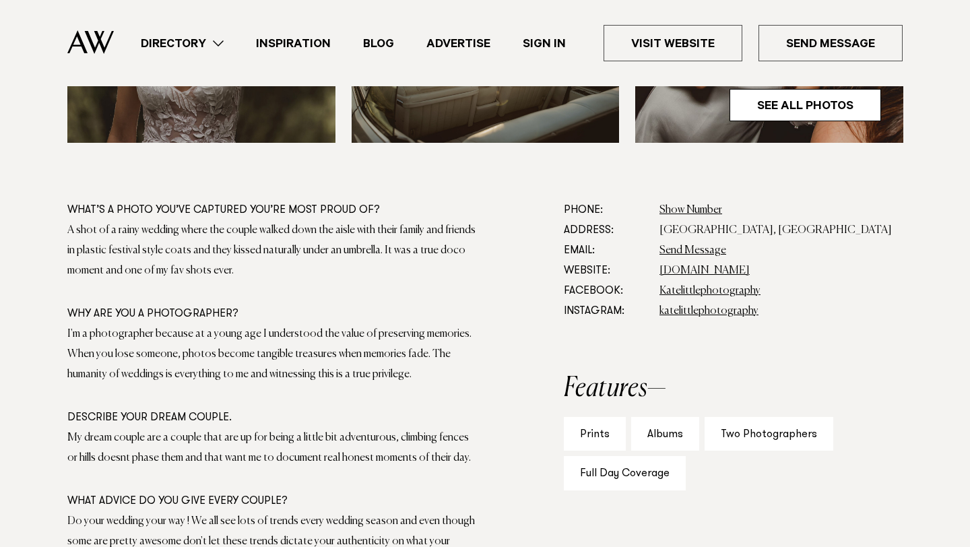
scroll to position [695, 0]
click at [690, 253] on link "Send Message" at bounding box center [692, 251] width 67 height 11
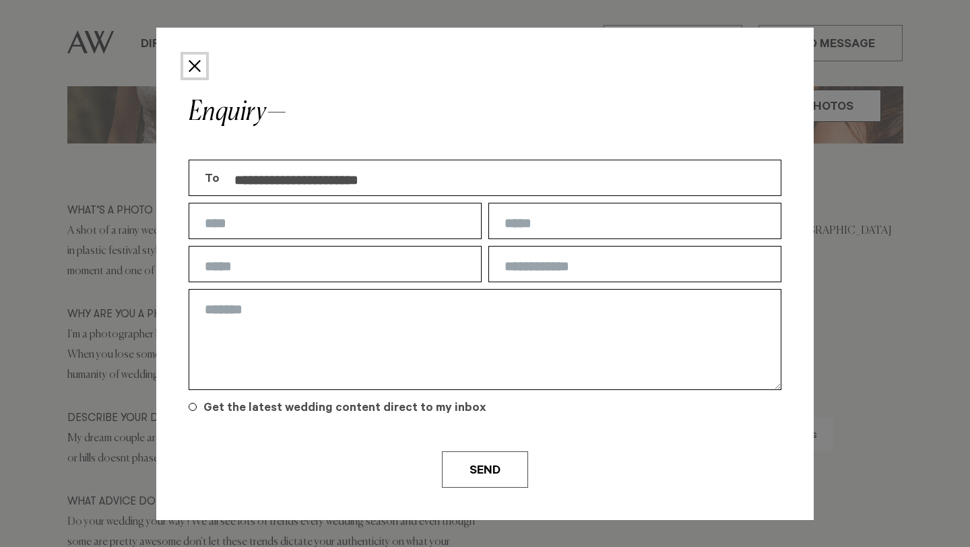
click at [193, 65] on button "Close" at bounding box center [194, 66] width 23 height 23
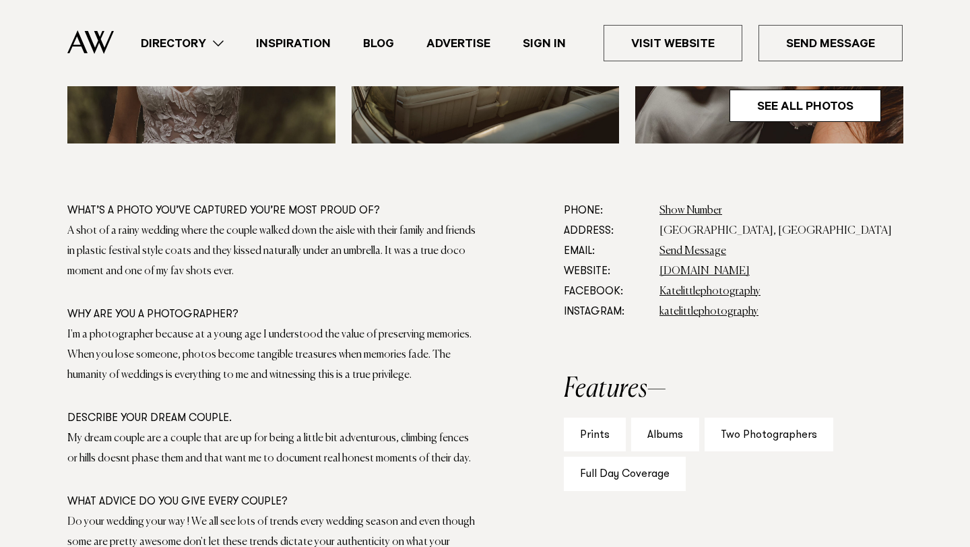
click at [770, 313] on dd "katelittlephotography" at bounding box center [780, 312] width 243 height 20
click at [703, 215] on link "Show Number" at bounding box center [690, 210] width 63 height 11
drag, startPoint x: 754, startPoint y: 208, endPoint x: 657, endPoint y: 205, distance: 97.0
click at [657, 205] on dl "Phone: Show Number 021 269 8477 Address: Leigh Road, Matakana Email: Send Messa…" at bounding box center [733, 261] width 339 height 121
copy link "021 269 8477"
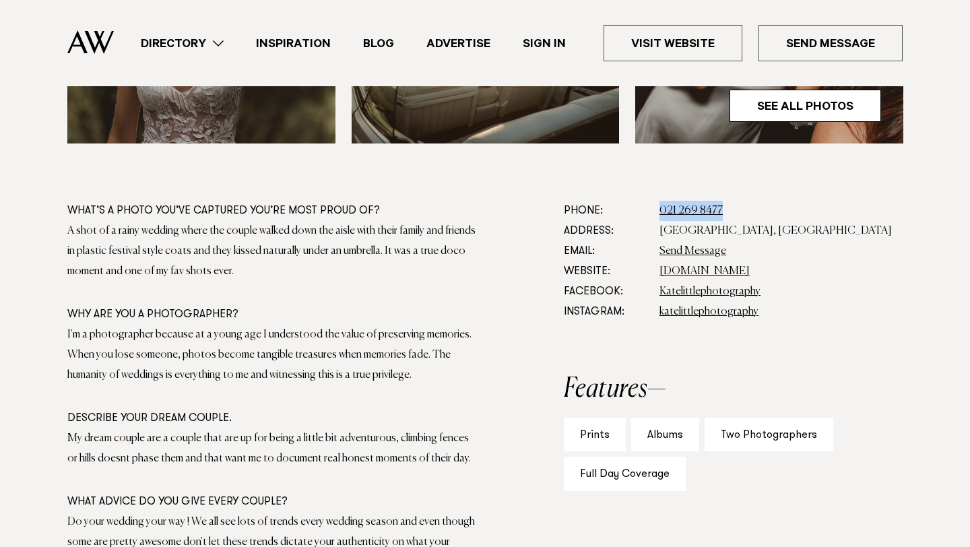
click at [531, 300] on div "What’s a photo you’ve captured you’re most proud of? A shot of a rainy wedding …" at bounding box center [485, 447] width 948 height 492
click at [684, 249] on link "Send Message" at bounding box center [692, 251] width 67 height 11
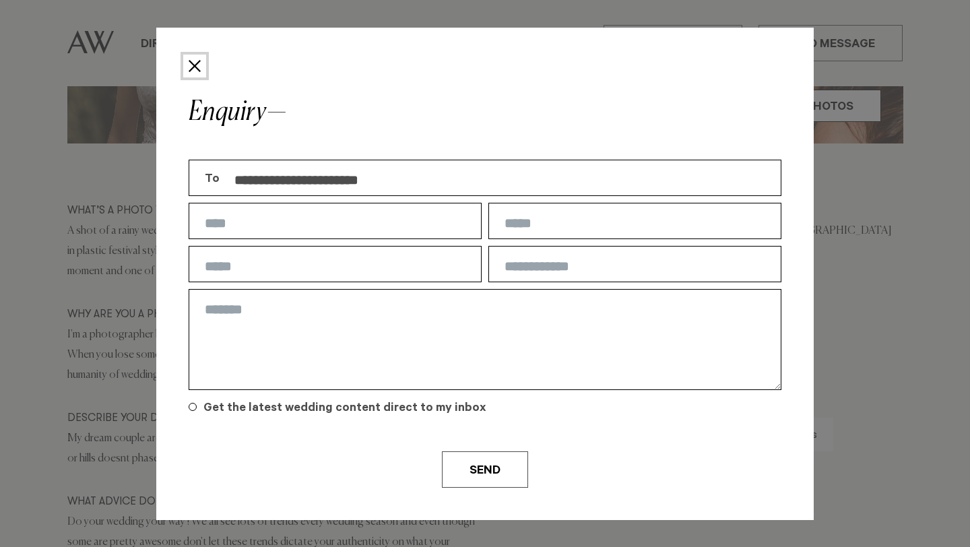
click at [199, 61] on button "Close" at bounding box center [194, 66] width 23 height 23
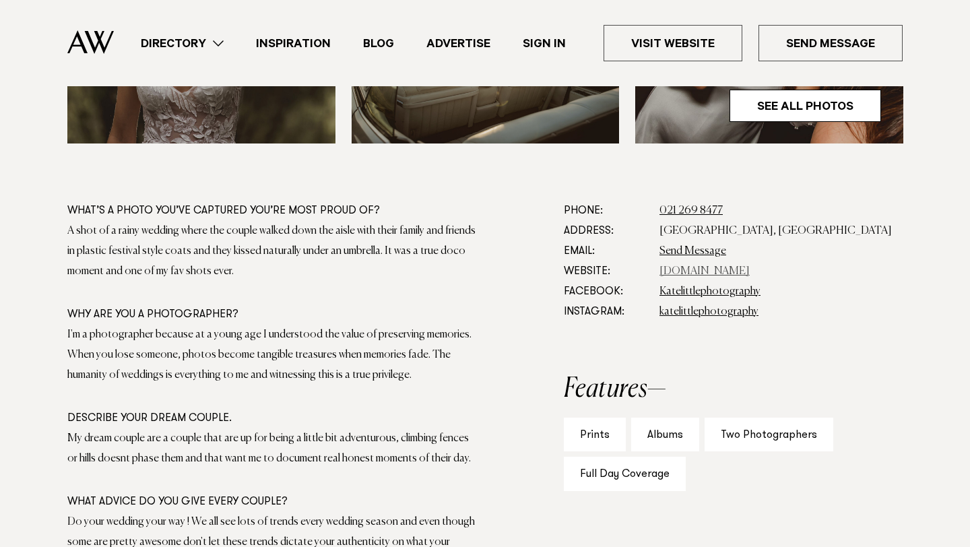
click at [692, 272] on link "www.katelittlephotography.com" at bounding box center [704, 271] width 90 height 11
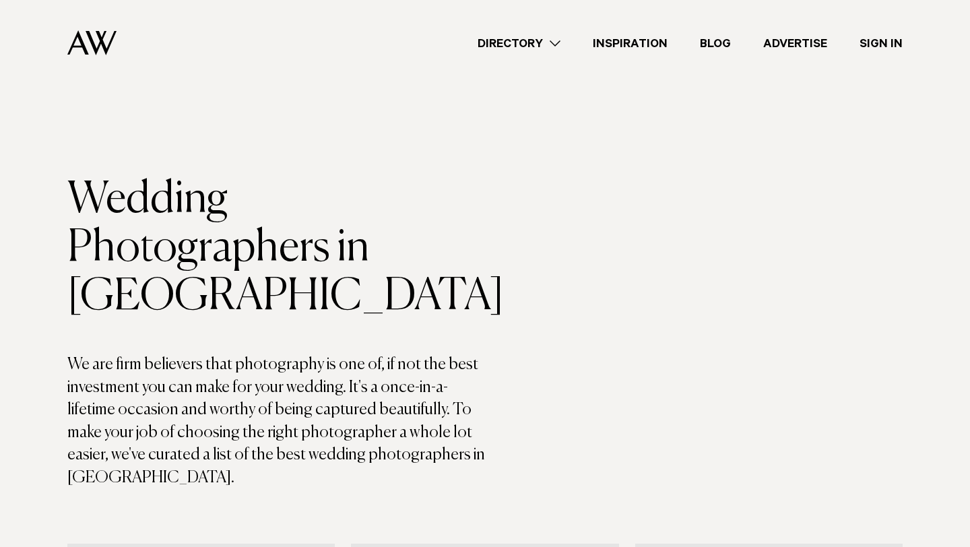
scroll to position [4388, 0]
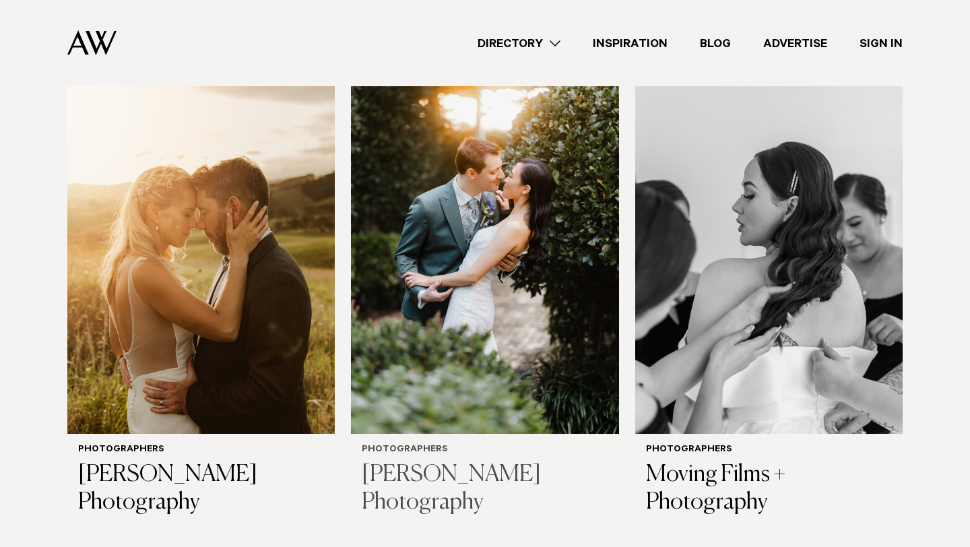
click at [514, 461] on h3 "[PERSON_NAME] Photography" at bounding box center [485, 488] width 246 height 55
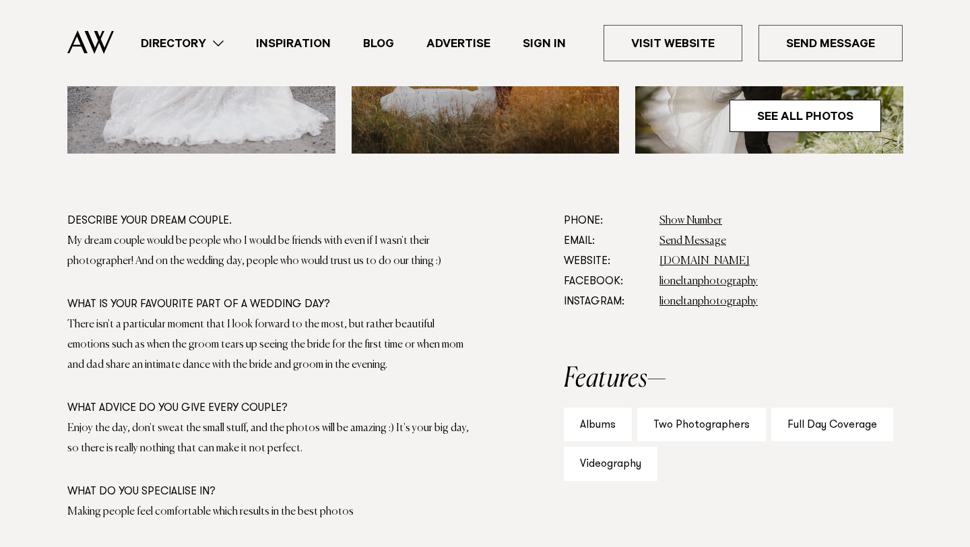
scroll to position [686, 0]
click at [695, 218] on link "Show Number" at bounding box center [690, 220] width 63 height 11
drag, startPoint x: 746, startPoint y: 217, endPoint x: 651, endPoint y: 215, distance: 94.3
click at [651, 215] on dl "Phone: Show Number 021 238 3393 Email: Send Message Website: lioneltan.co.nz Fa…" at bounding box center [733, 260] width 339 height 101
copy dl "Show Number 021 238 3393"
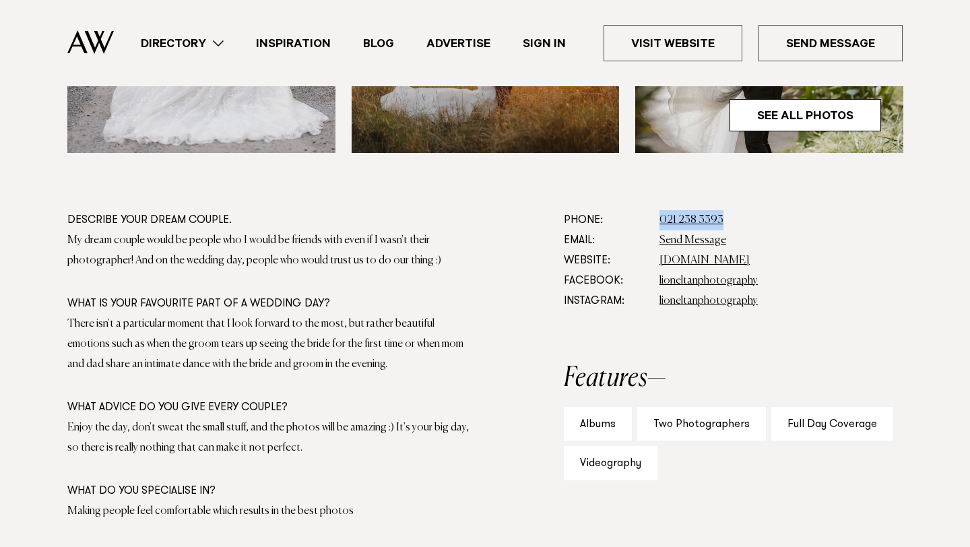
drag, startPoint x: 768, startPoint y: 261, endPoint x: 658, endPoint y: 259, distance: 109.8
click at [658, 259] on dl "Phone: Show Number 021 238 3393 Email: Send Message Website: lioneltan.co.nz Fa…" at bounding box center [733, 260] width 339 height 101
copy link "lioneltan.co.nz"
click at [713, 257] on link "lioneltan.co.nz" at bounding box center [704, 260] width 90 height 11
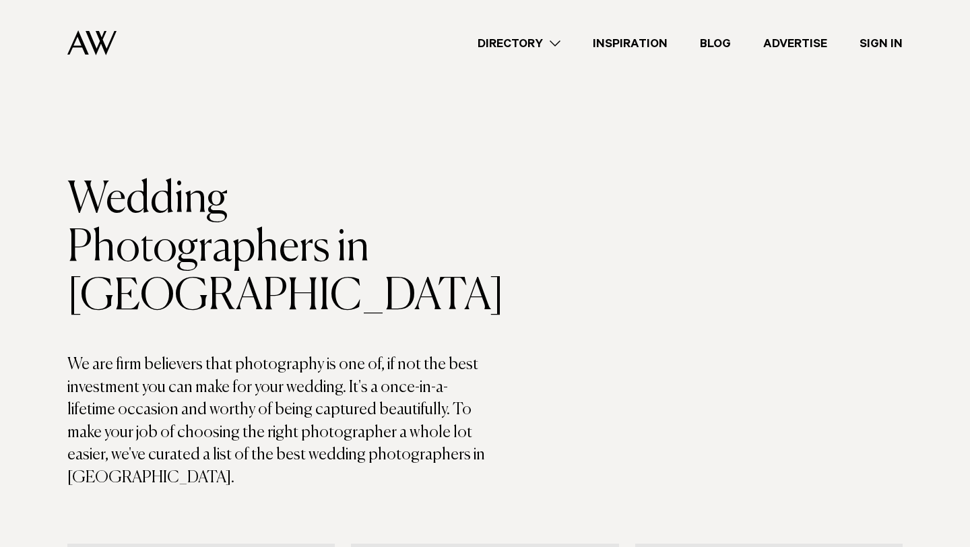
scroll to position [4388, 0]
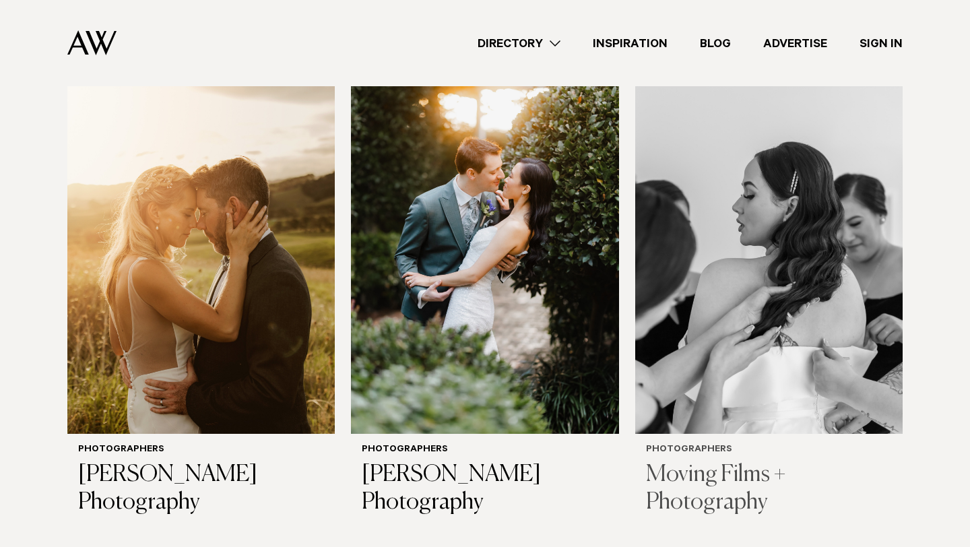
click at [712, 461] on h3 "Moving Films + Photography" at bounding box center [769, 488] width 246 height 55
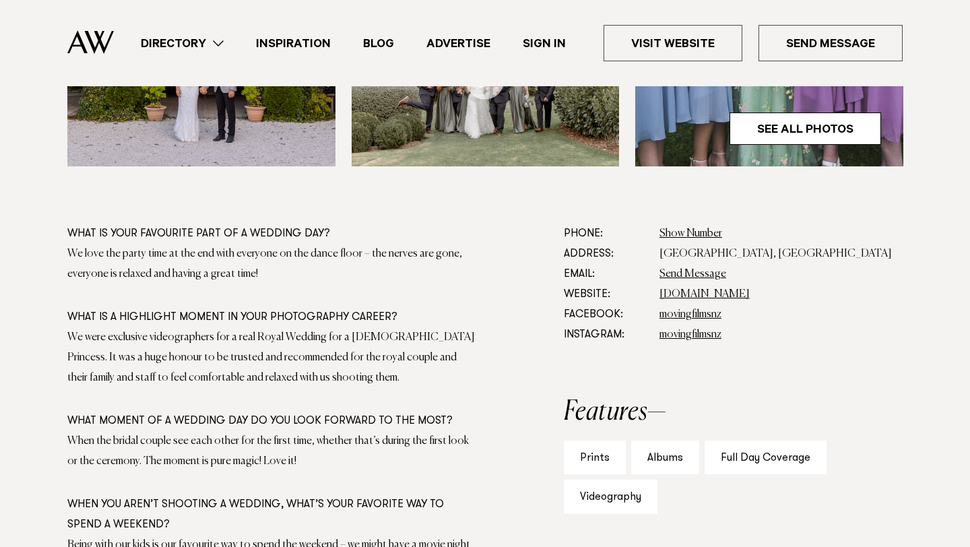
scroll to position [702, 0]
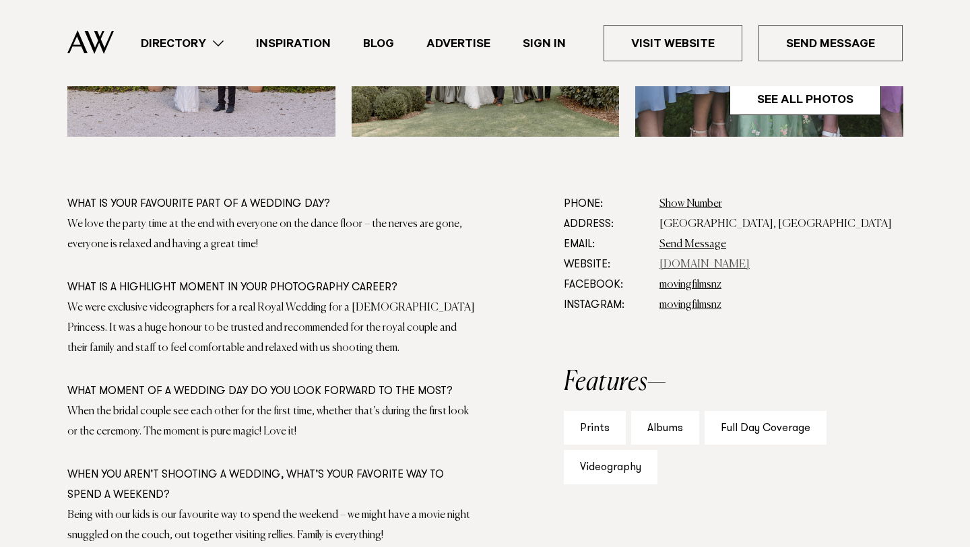
click at [700, 263] on link "[DOMAIN_NAME]" at bounding box center [704, 264] width 90 height 11
click at [686, 205] on link "Show Number" at bounding box center [690, 204] width 63 height 11
drag, startPoint x: 748, startPoint y: 194, endPoint x: 652, endPoint y: 196, distance: 95.7
click at [652, 196] on dl "Phone: Show Number 021 377 271 Address: [GEOGRAPHIC_DATA], [GEOGRAPHIC_DATA] Em…" at bounding box center [733, 254] width 339 height 121
copy dl "Show Number 021 377 271"
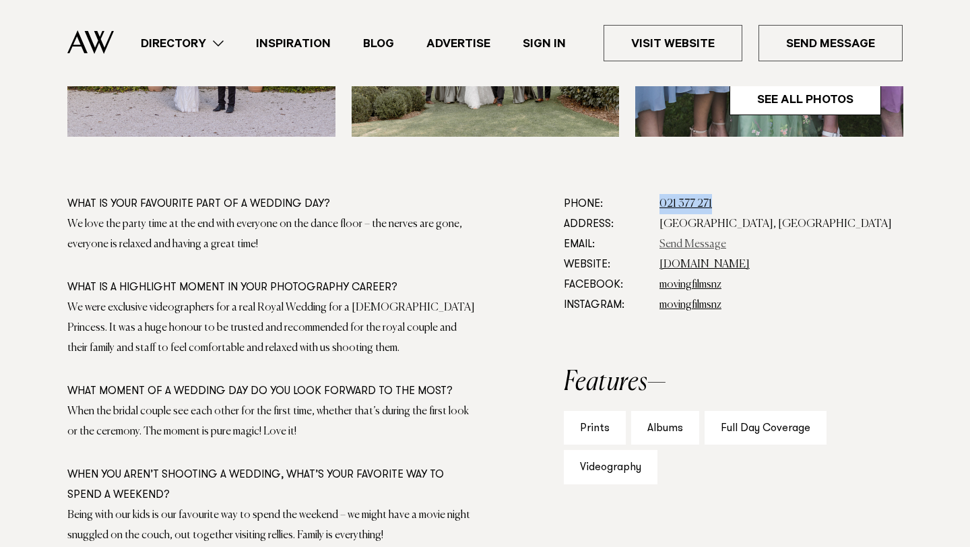
click at [684, 242] on link "Send Message" at bounding box center [692, 244] width 67 height 11
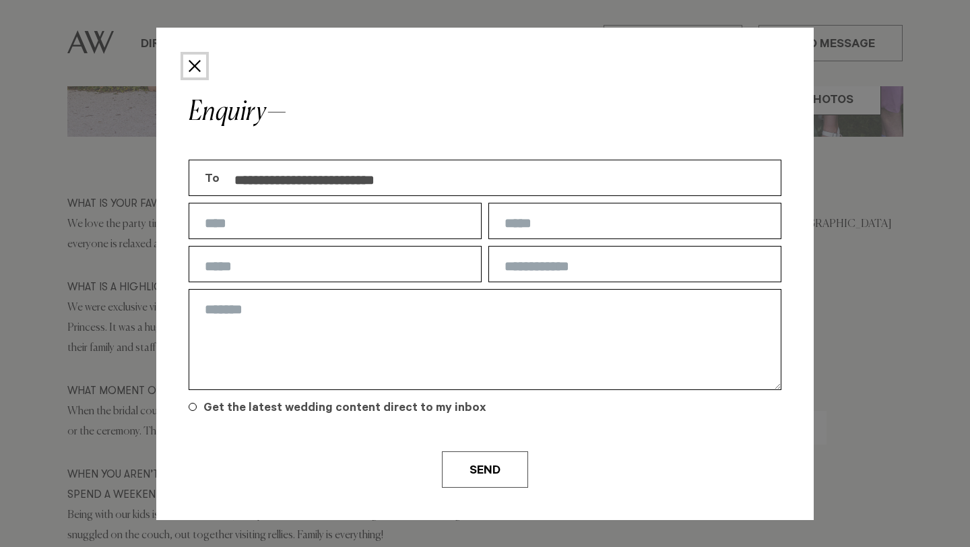
click at [195, 63] on button "Close" at bounding box center [194, 66] width 23 height 23
